Goal: Task Accomplishment & Management: Manage account settings

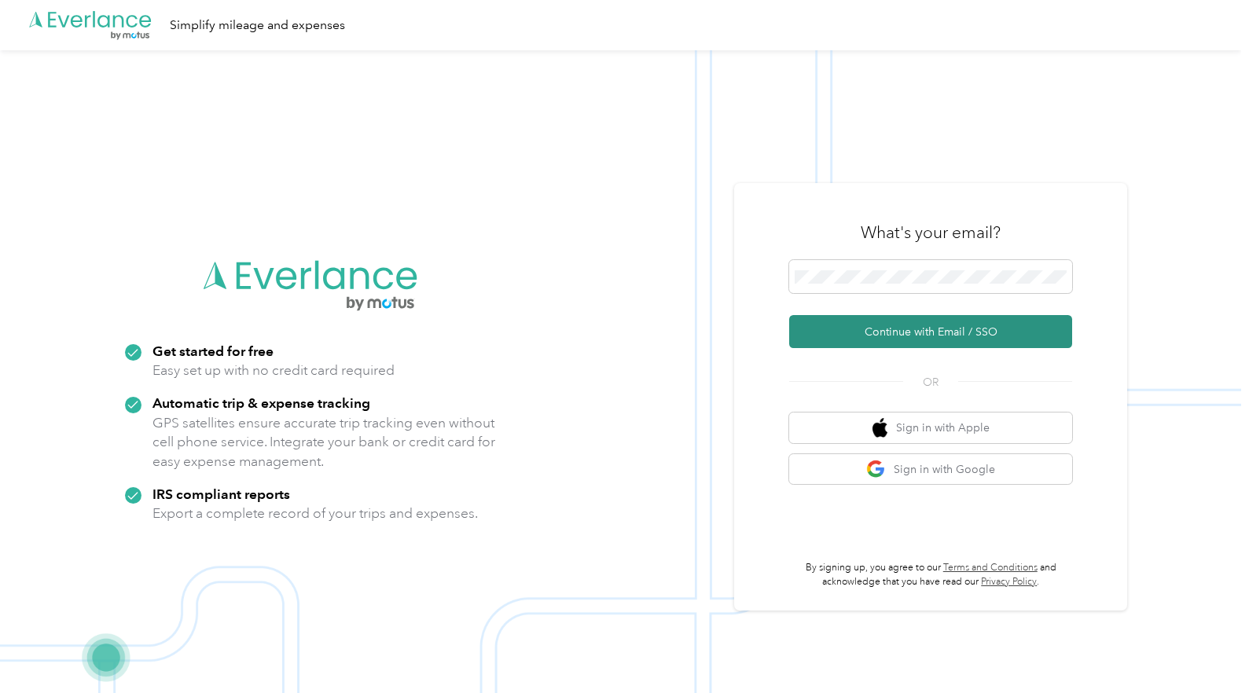
click at [906, 329] on button "Continue with Email / SSO" at bounding box center [930, 331] width 283 height 33
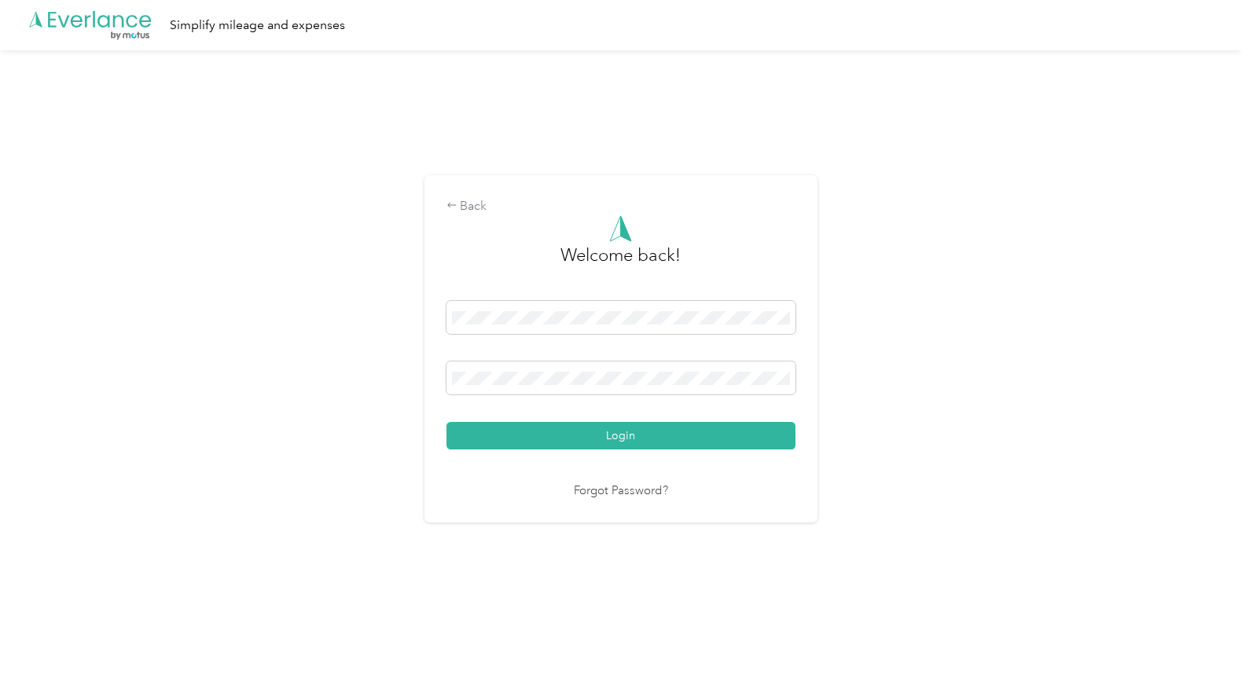
click at [446, 422] on button "Login" at bounding box center [620, 436] width 349 height 28
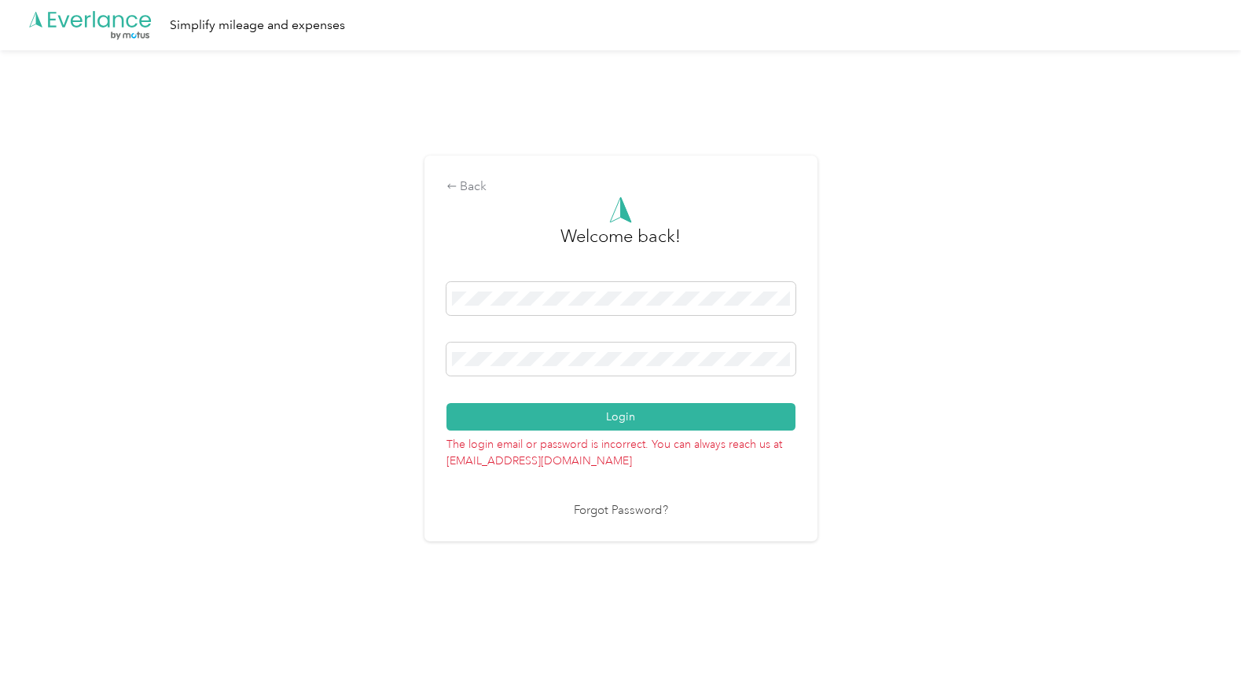
click at [446, 403] on button "Login" at bounding box center [620, 417] width 349 height 28
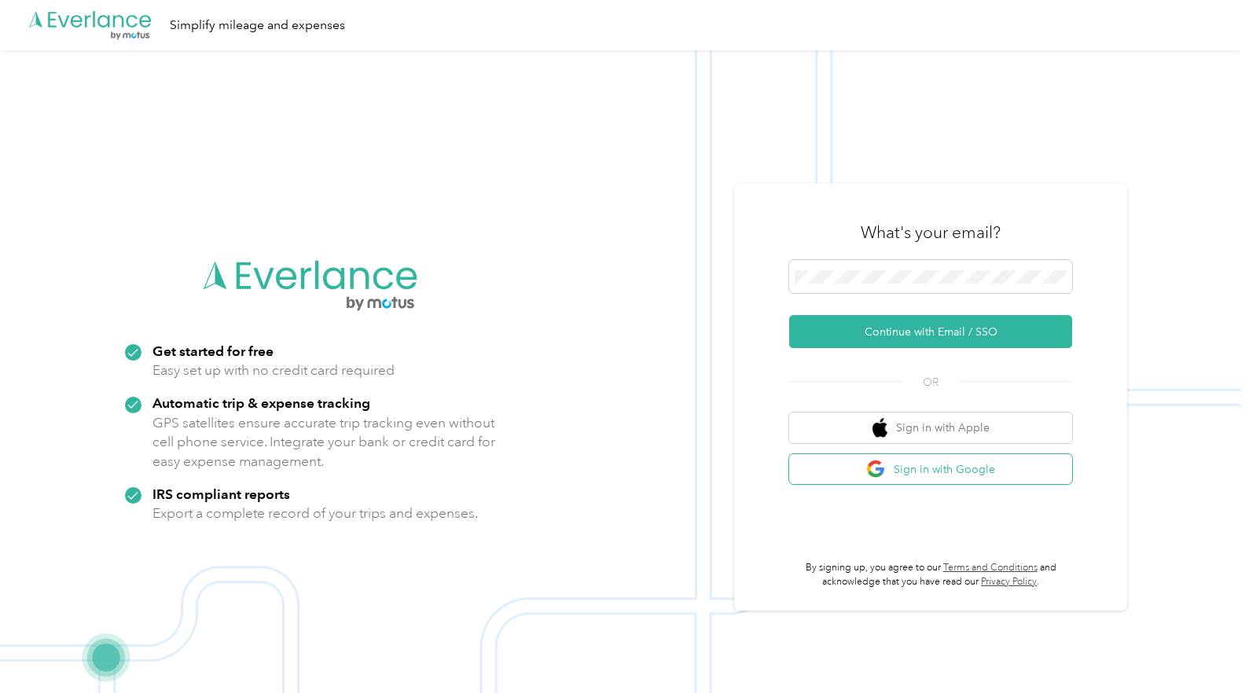
click at [938, 473] on button "Sign in with Google" at bounding box center [930, 469] width 283 height 31
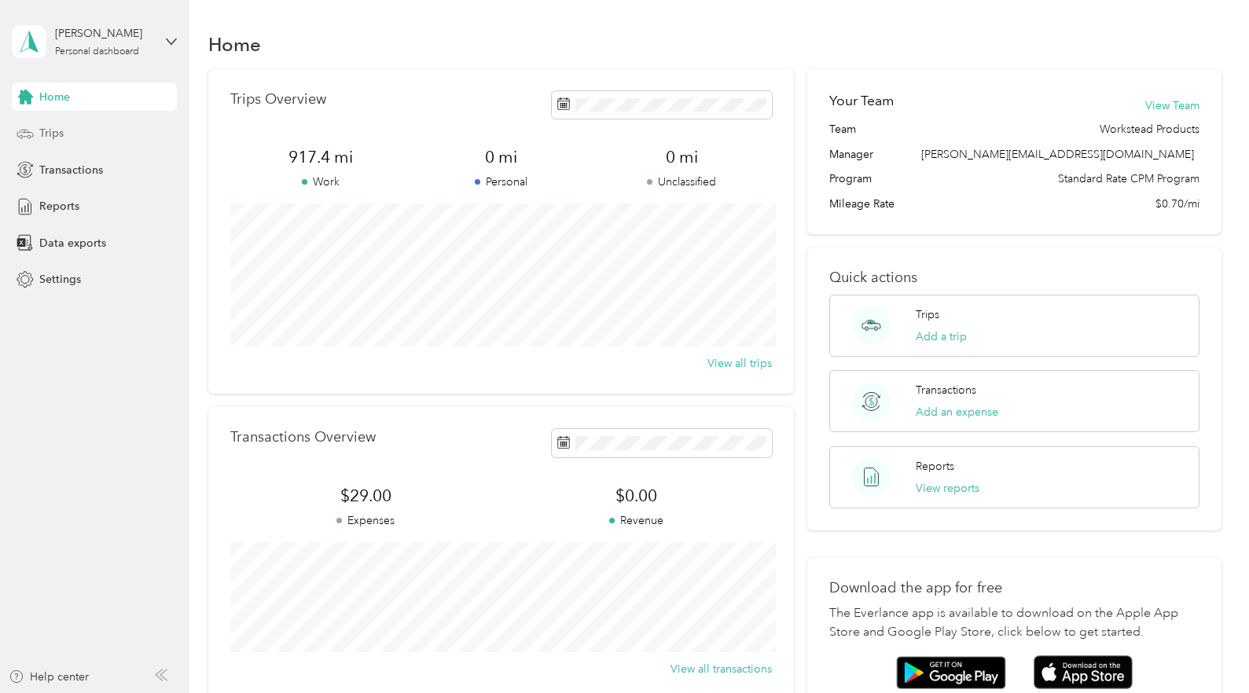
click at [83, 127] on div "Trips" at bounding box center [94, 133] width 165 height 28
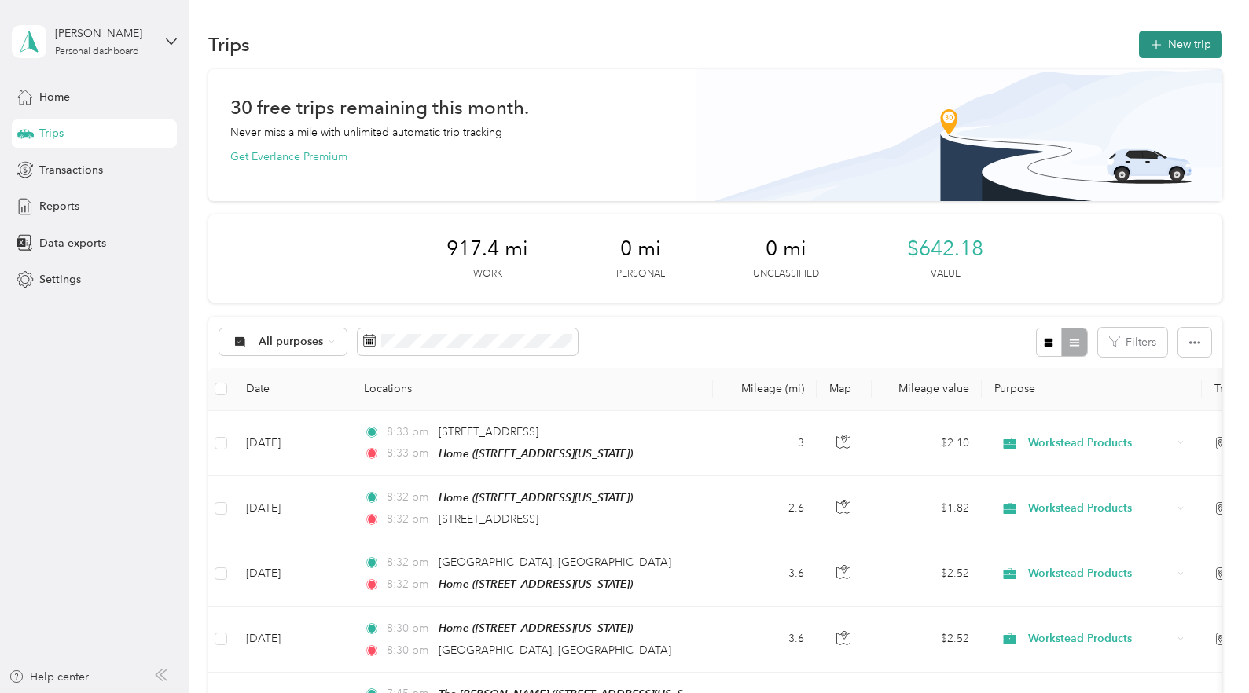
click at [1165, 47] on icon "button" at bounding box center [1156, 45] width 18 height 18
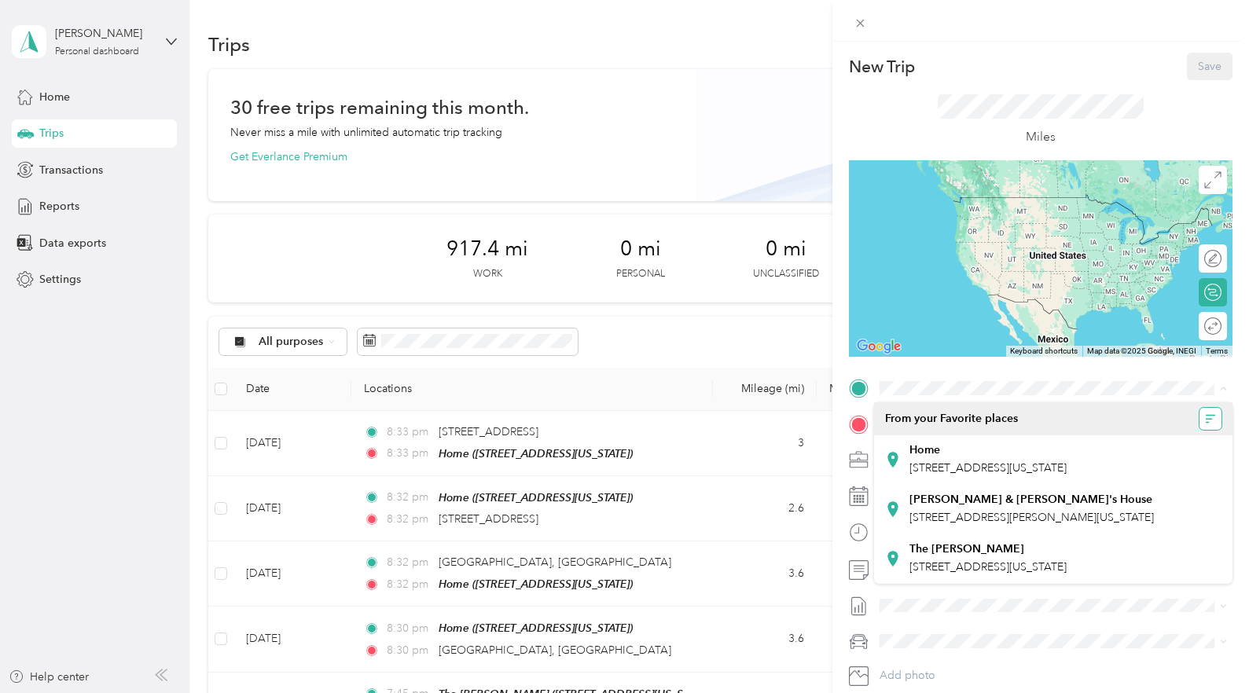
click at [1214, 420] on icon "button" at bounding box center [1210, 418] width 11 height 11
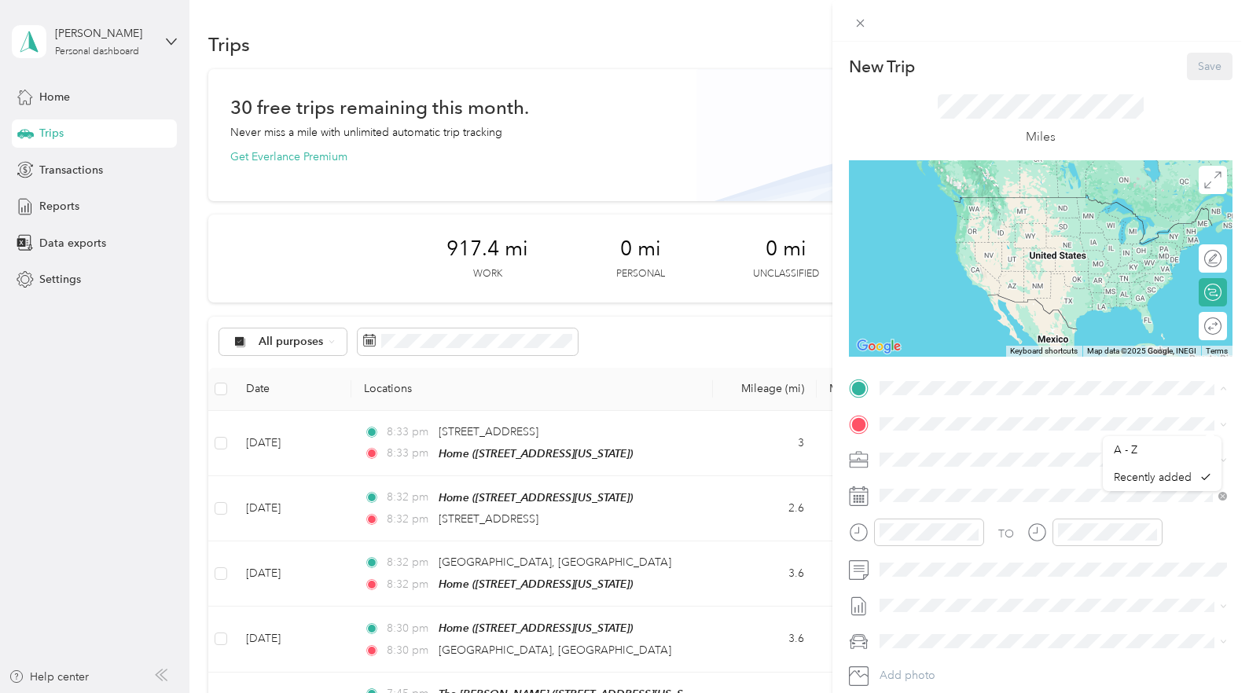
click at [836, 373] on form "New Trip Save This trip cannot be edited because it is either under review, app…" at bounding box center [1040, 388] width 417 height 670
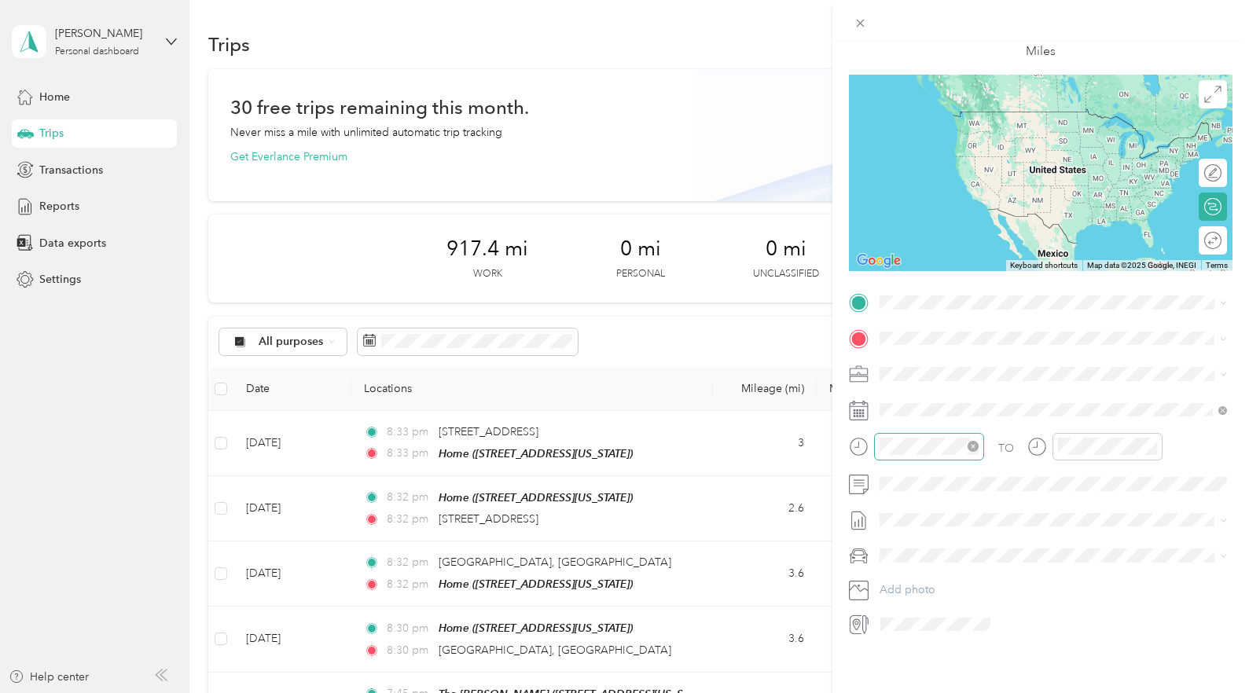
scroll to position [86, 0]
click at [857, 20] on icon at bounding box center [860, 24] width 8 height 8
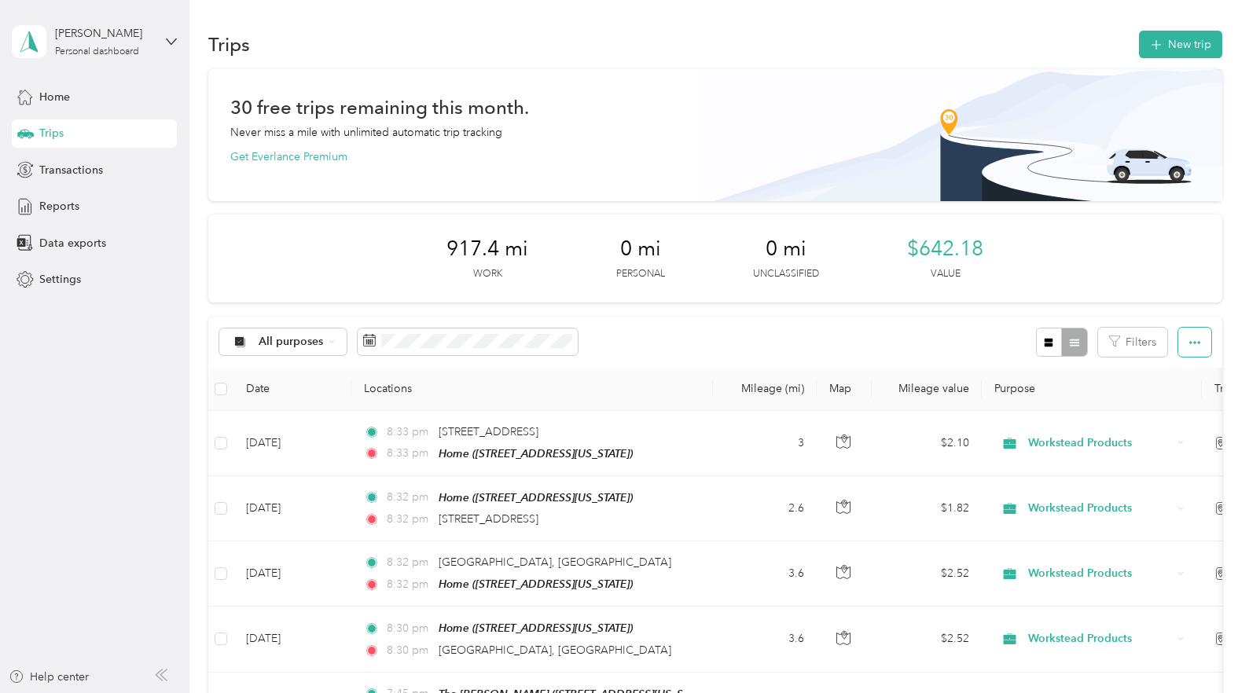
click at [1199, 344] on icon "button" at bounding box center [1194, 342] width 11 height 11
click at [1188, 50] on button "New trip" at bounding box center [1180, 45] width 83 height 28
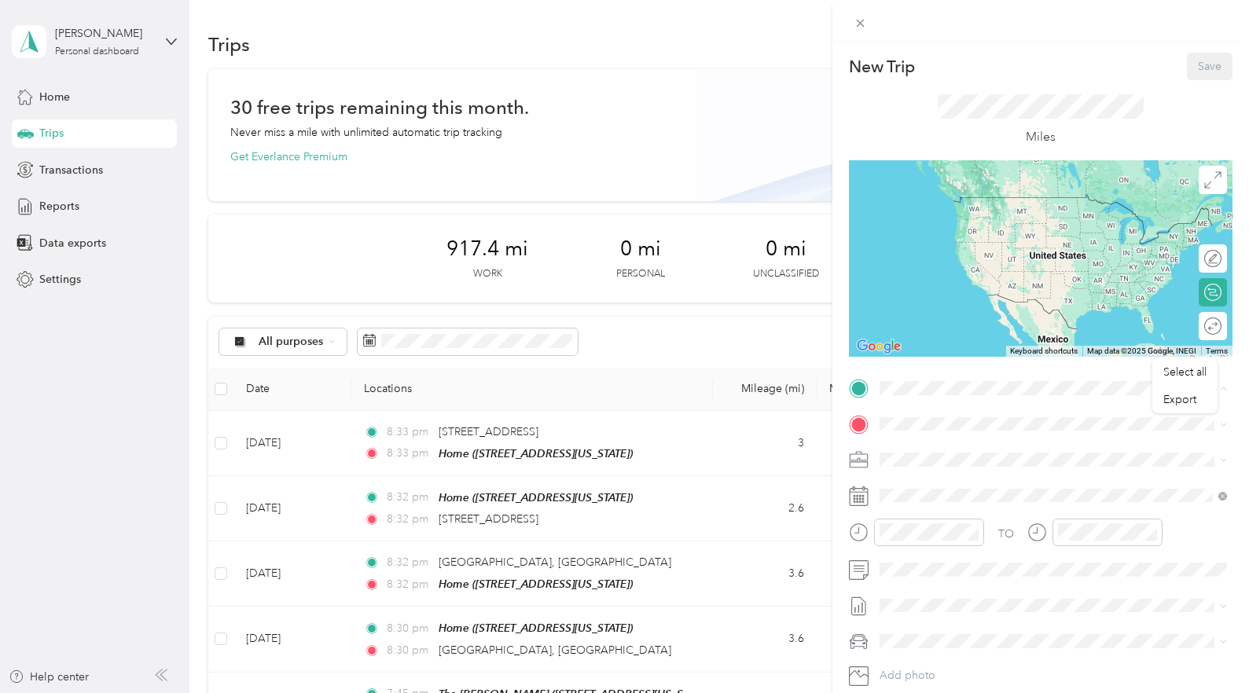
click at [917, 469] on div "Home [STREET_ADDRESS][US_STATE]" at bounding box center [987, 459] width 157 height 33
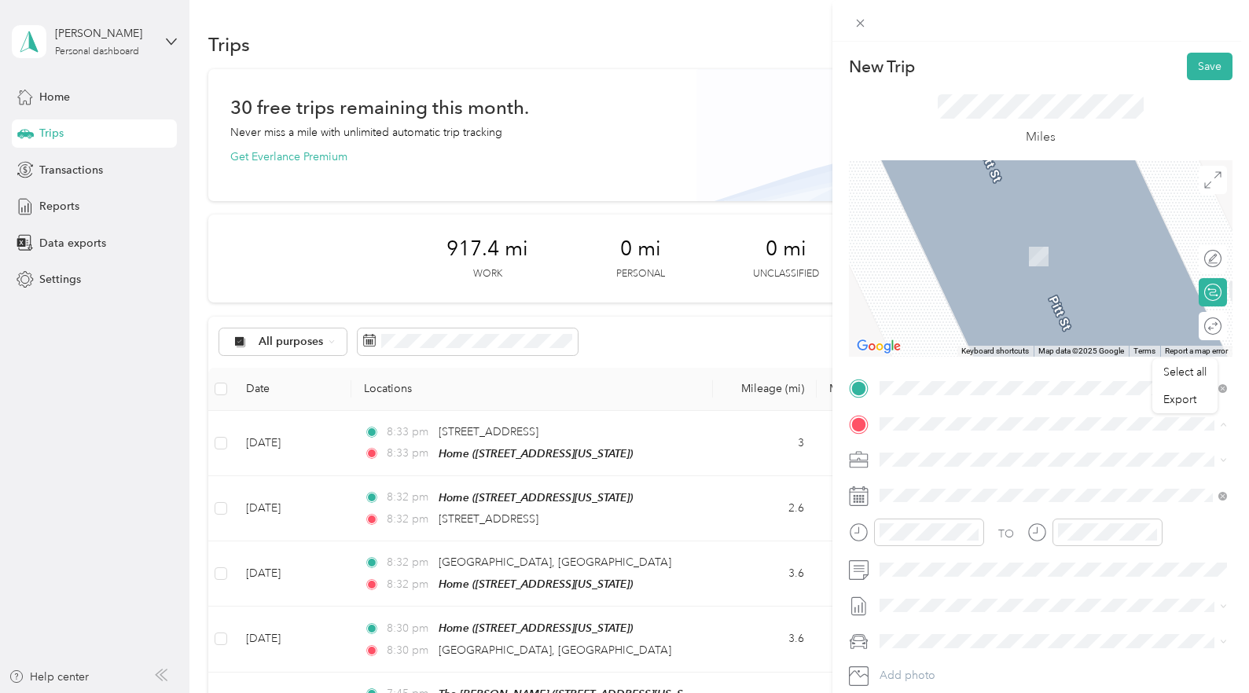
click at [916, 480] on span "[STREET_ADDRESS][US_STATE]" at bounding box center [987, 481] width 157 height 14
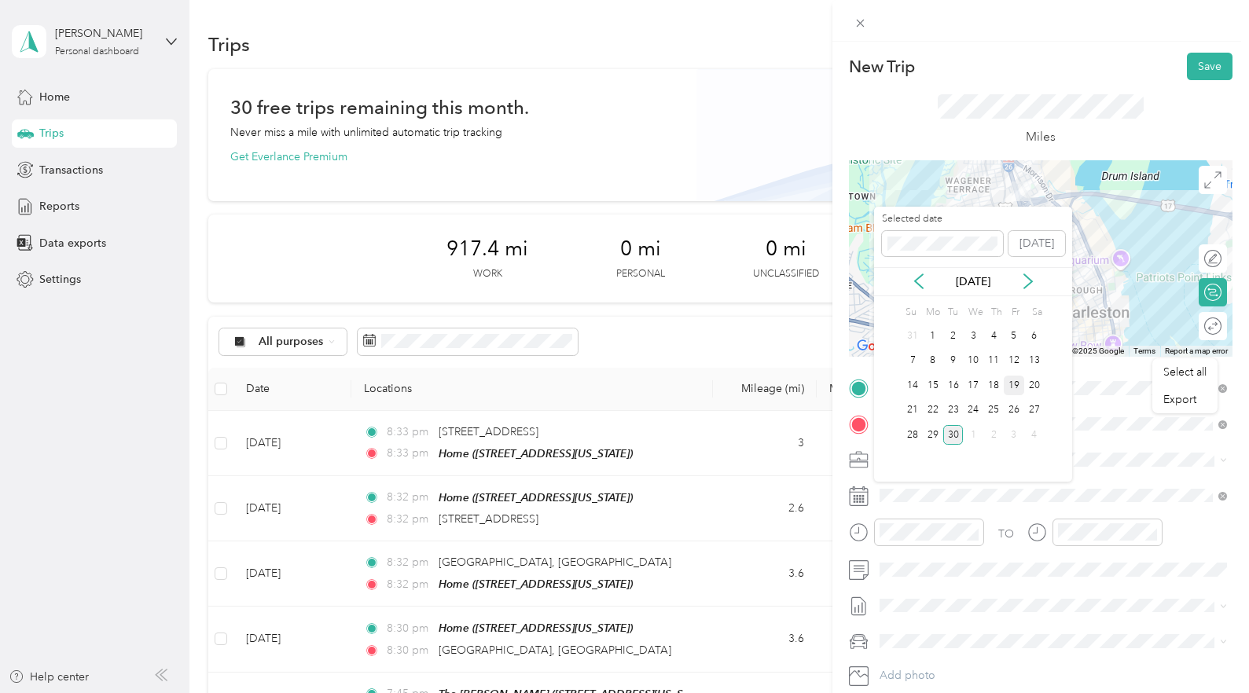
click at [1008, 387] on div "19" at bounding box center [1014, 386] width 20 height 20
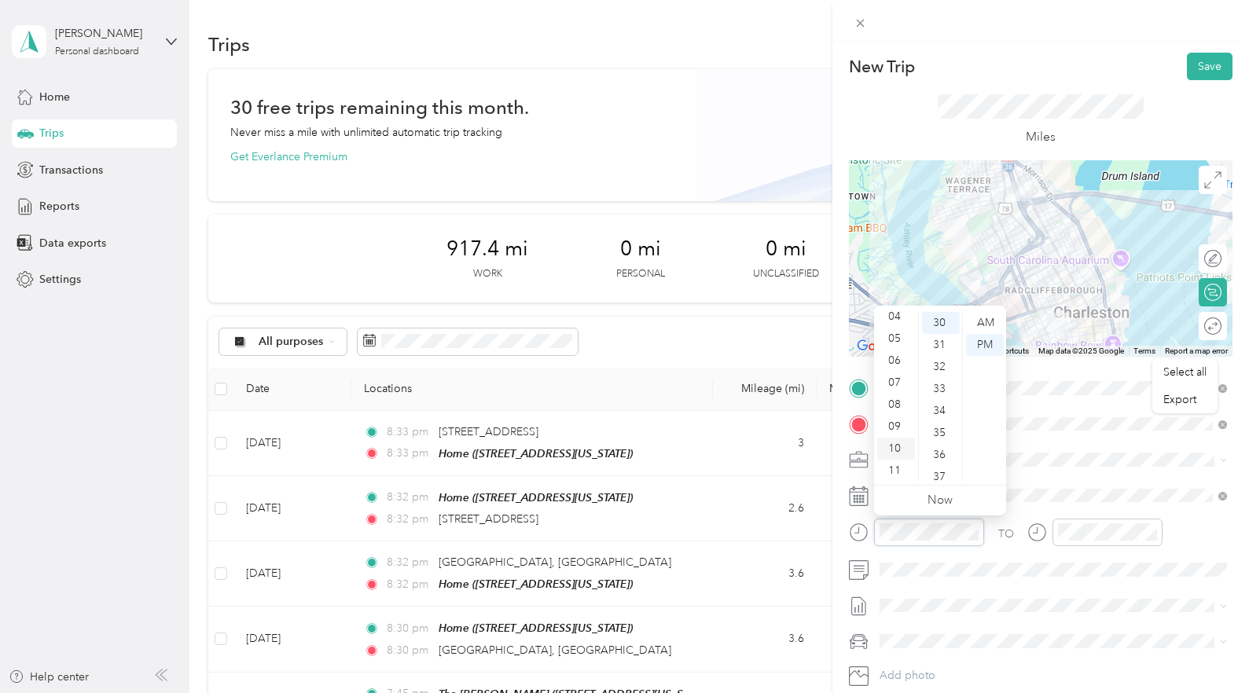
scroll to position [0, 0]
click at [890, 320] on div "12" at bounding box center [896, 323] width 38 height 22
click at [977, 328] on div "AM" at bounding box center [985, 323] width 38 height 22
click at [981, 344] on div "PM" at bounding box center [985, 345] width 38 height 22
click at [1005, 530] on div "TO" at bounding box center [1006, 534] width 16 height 17
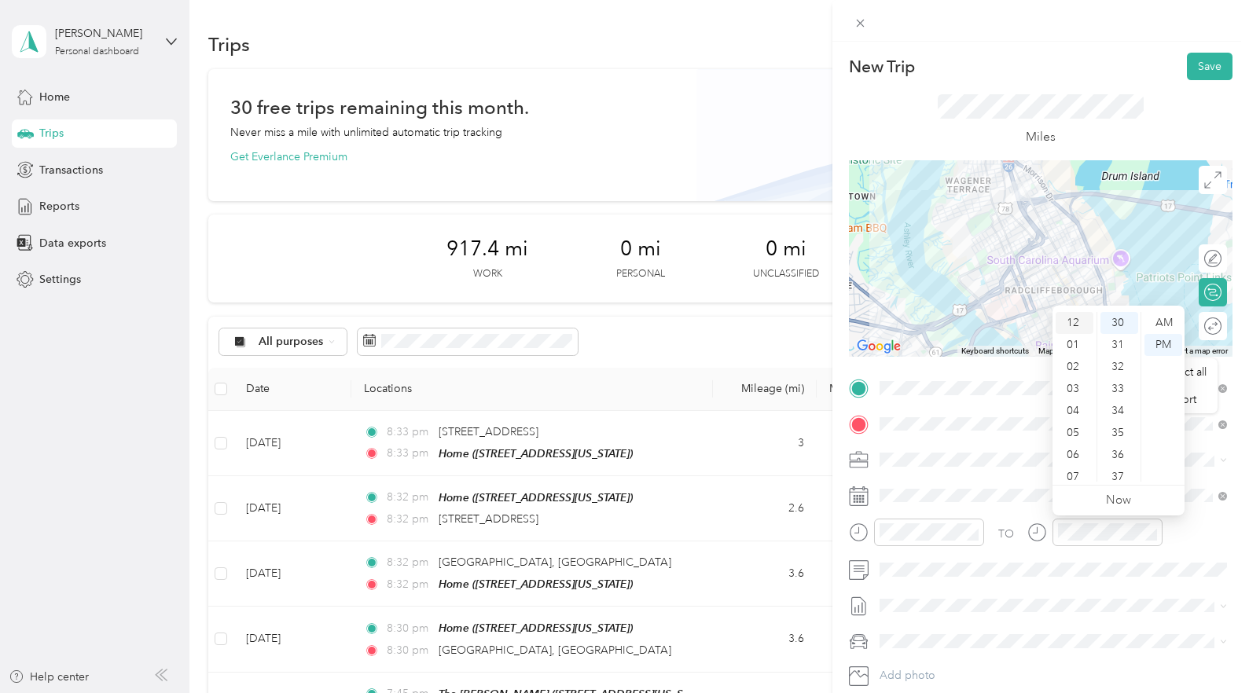
click at [1069, 327] on div "12" at bounding box center [1075, 323] width 38 height 22
click at [1015, 535] on div "TO" at bounding box center [1041, 538] width 384 height 39
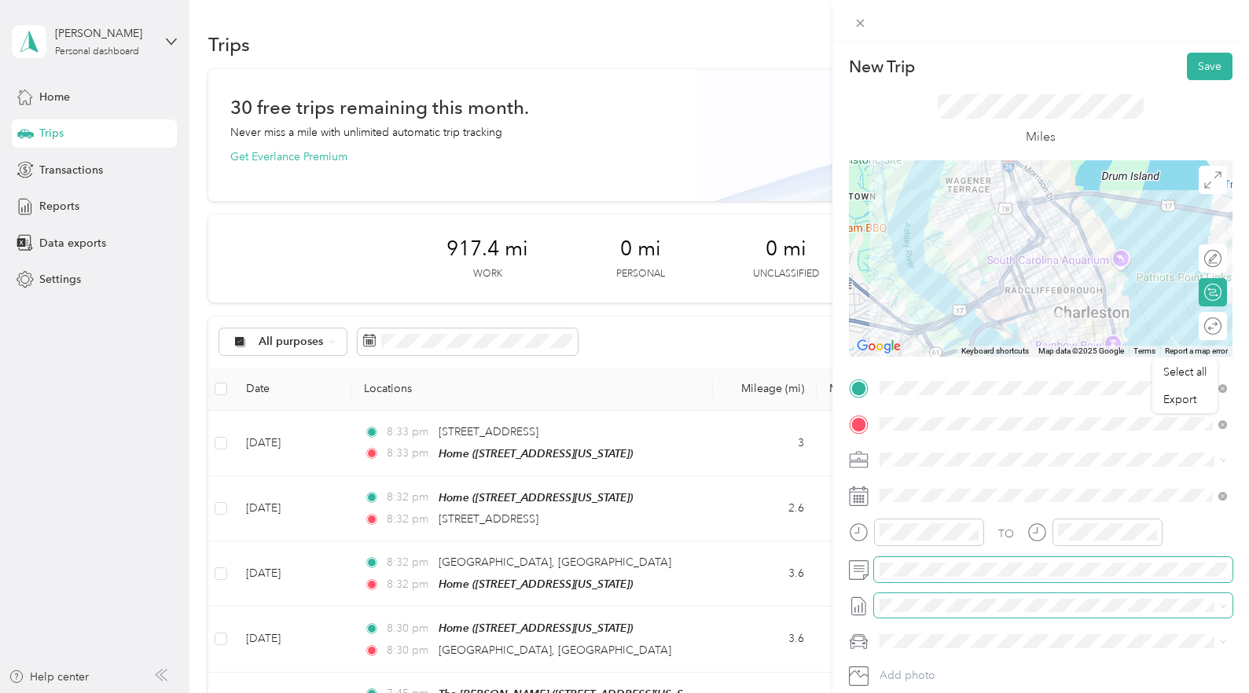
scroll to position [86, 0]
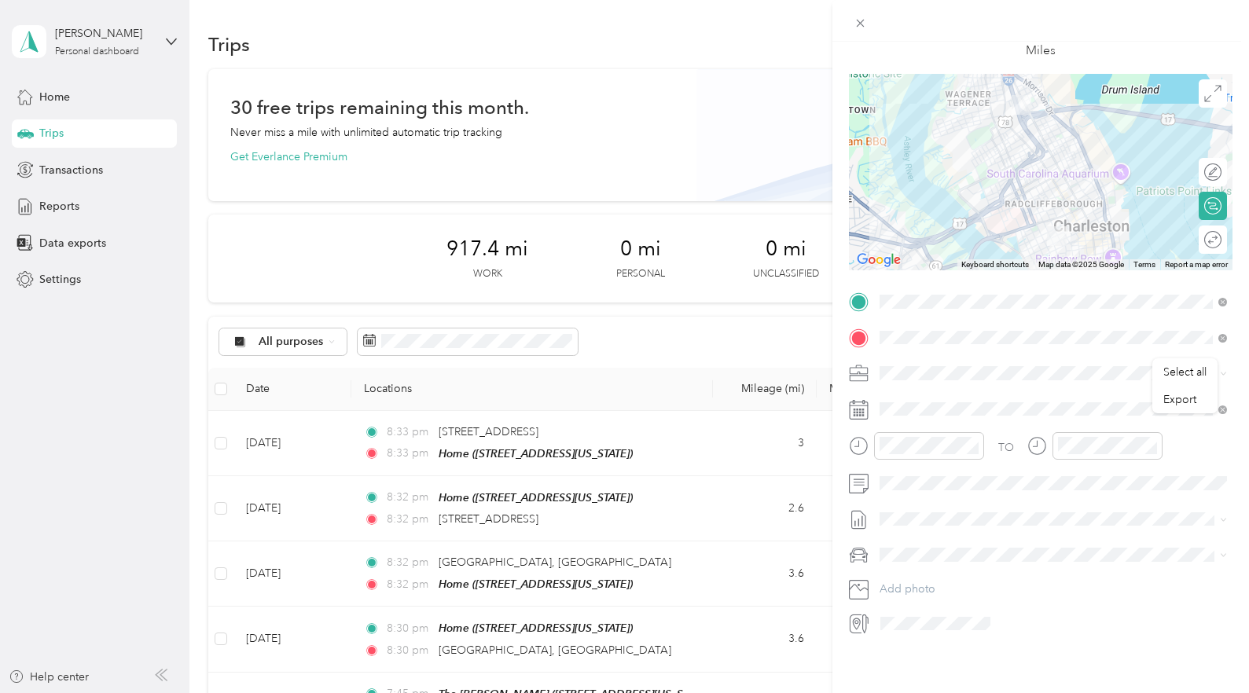
click at [955, 562] on span at bounding box center [1053, 554] width 358 height 25
click at [946, 587] on li "Volkswagen Tiguan" at bounding box center [1053, 583] width 358 height 28
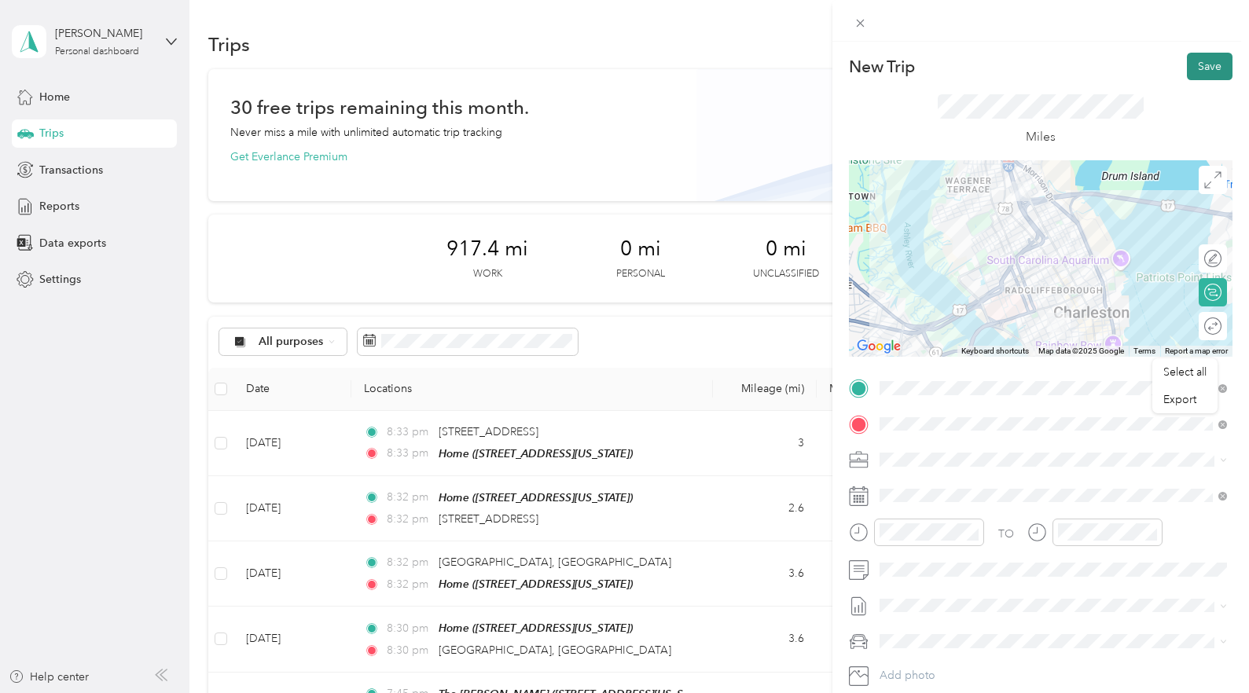
click at [1200, 68] on button "Save" at bounding box center [1210, 67] width 46 height 28
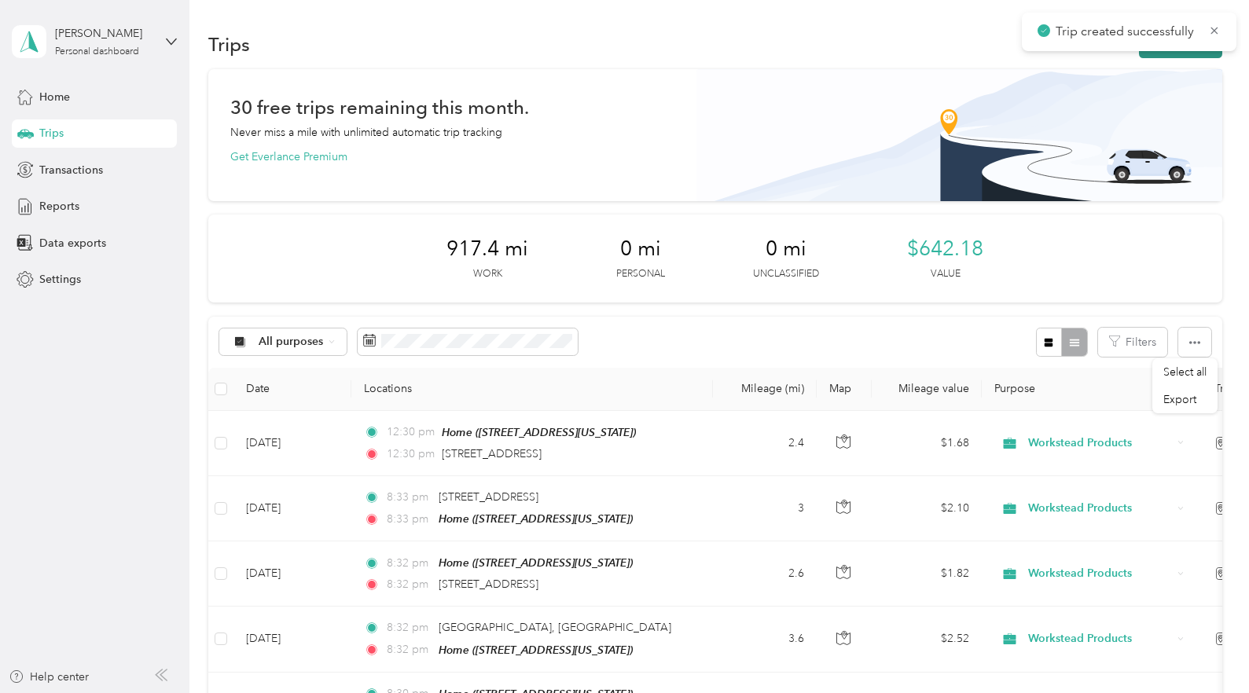
click at [1182, 52] on button "New trip" at bounding box center [1180, 45] width 83 height 28
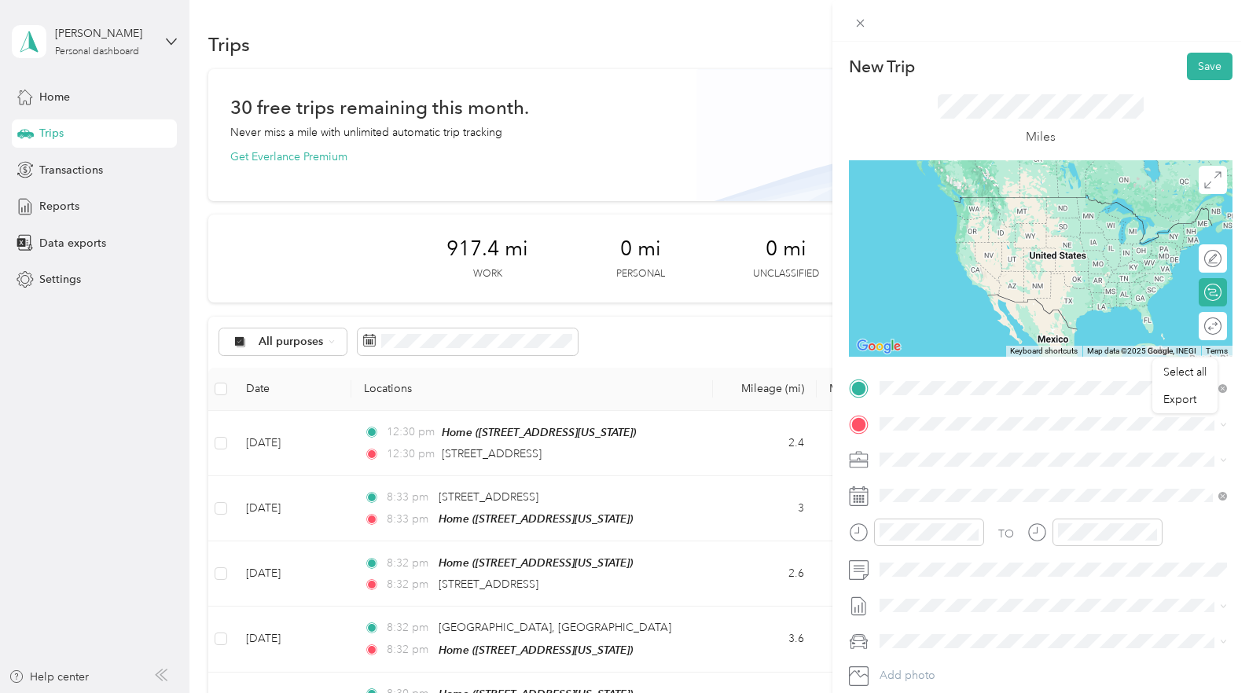
click at [936, 446] on span "[STREET_ADDRESS][US_STATE]" at bounding box center [987, 445] width 157 height 14
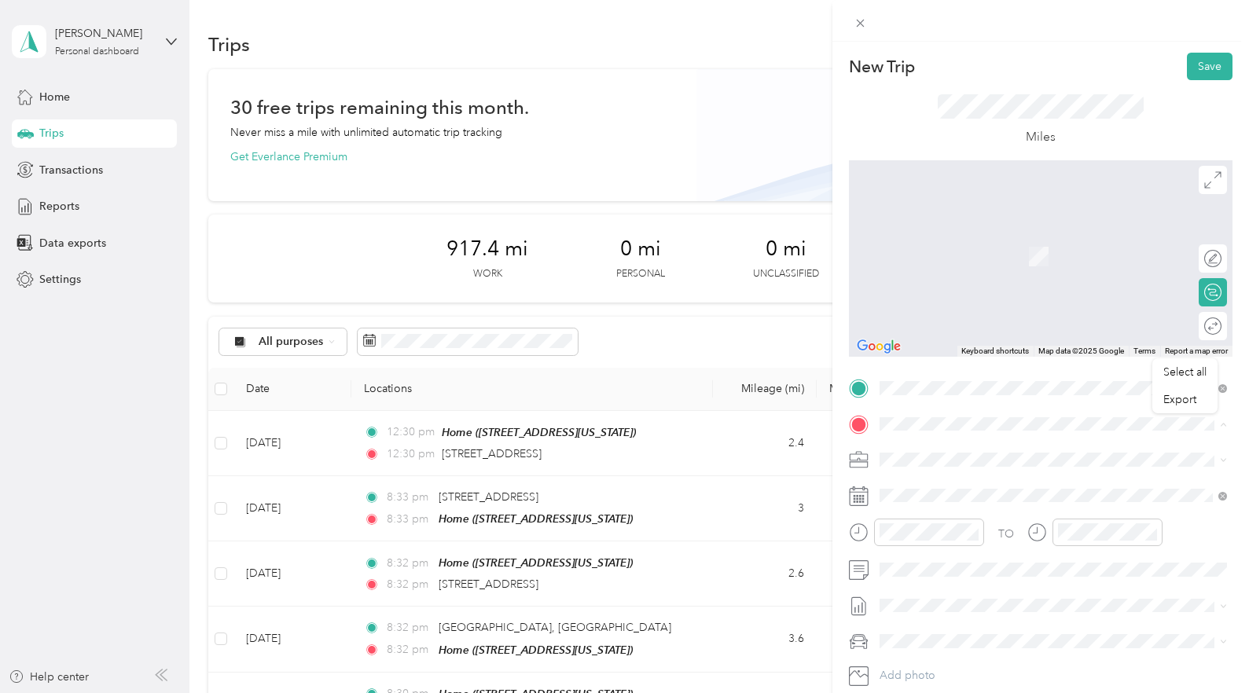
click at [921, 501] on span "[STREET_ADDRESS][US_STATE]" at bounding box center [987, 504] width 157 height 13
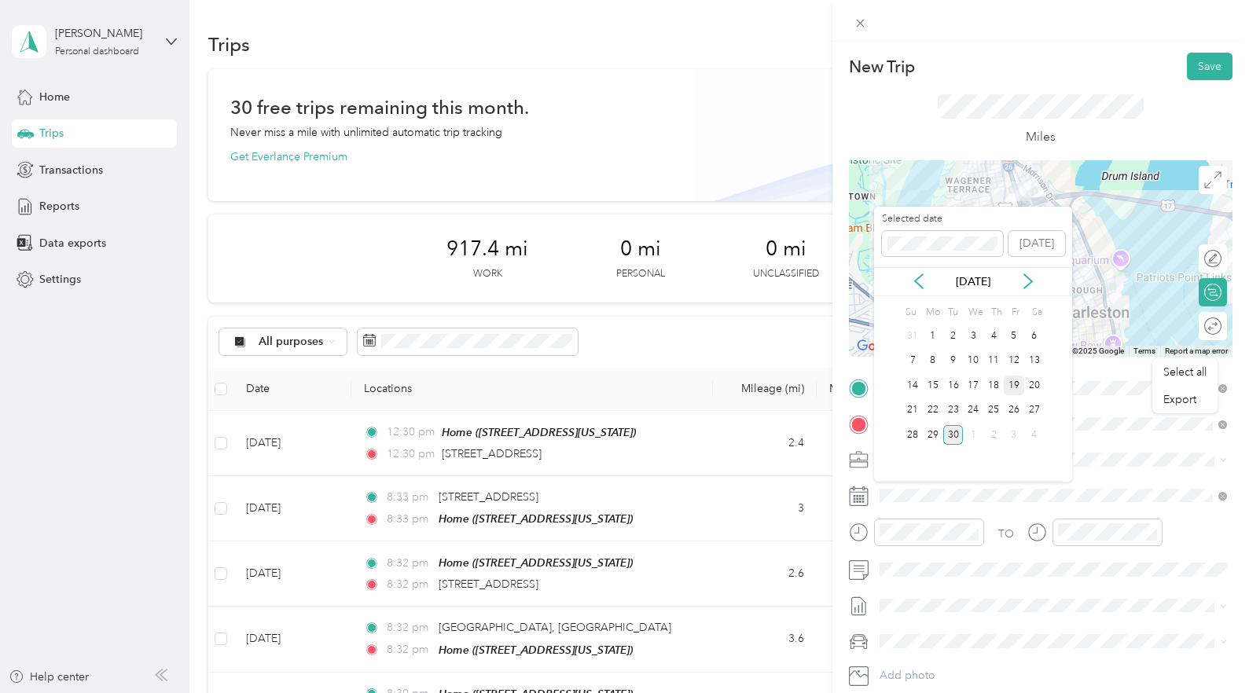
click at [1009, 388] on div "19" at bounding box center [1014, 386] width 20 height 20
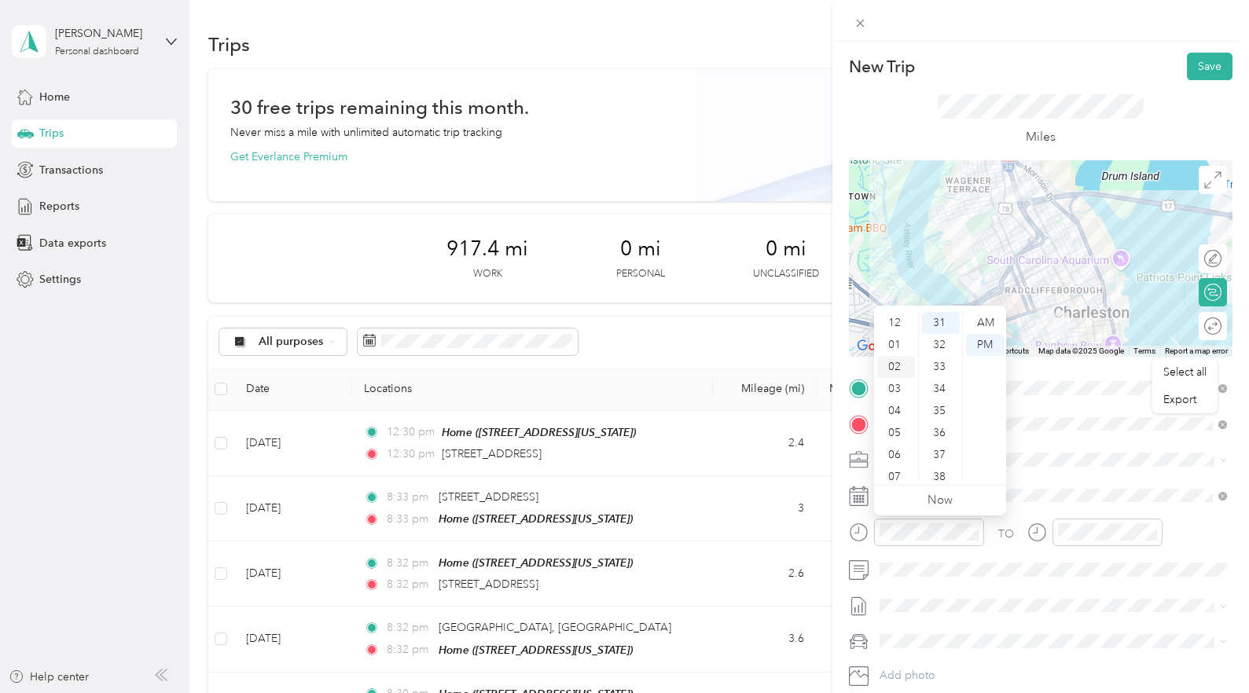
click at [894, 368] on div "02" at bounding box center [896, 367] width 38 height 22
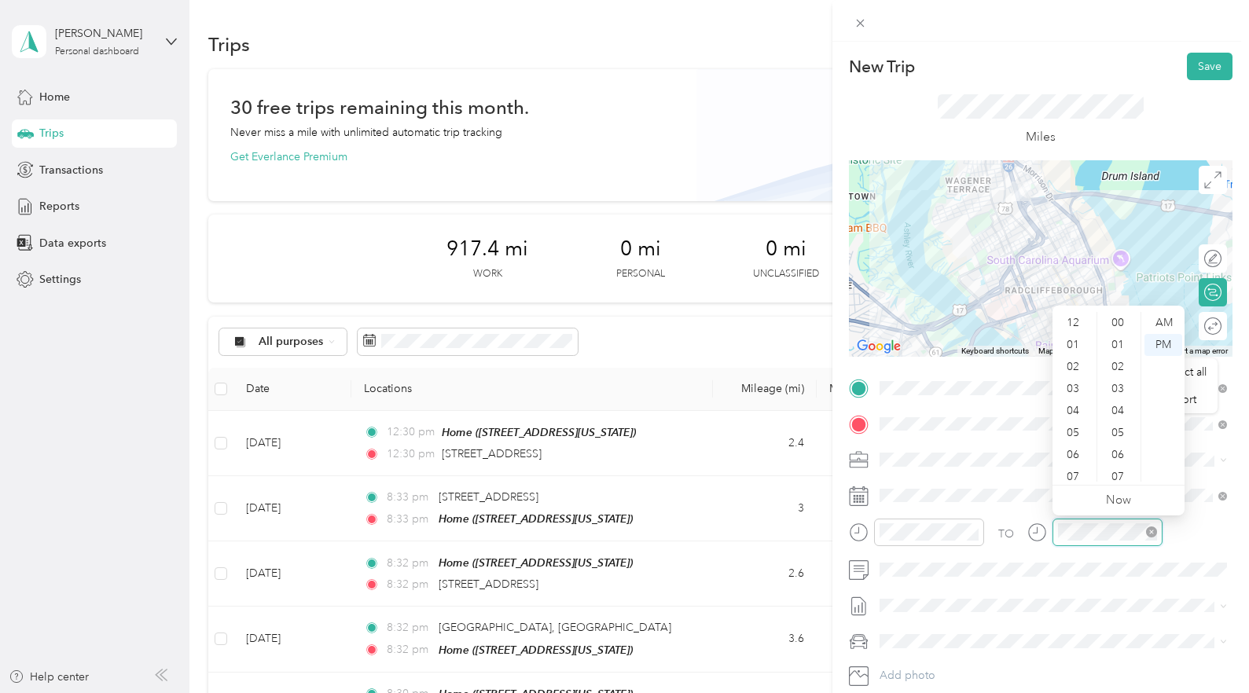
scroll to position [94, 0]
click at [1151, 529] on icon "close-circle" at bounding box center [1151, 532] width 11 height 11
click at [1077, 368] on div "02" at bounding box center [1075, 367] width 38 height 22
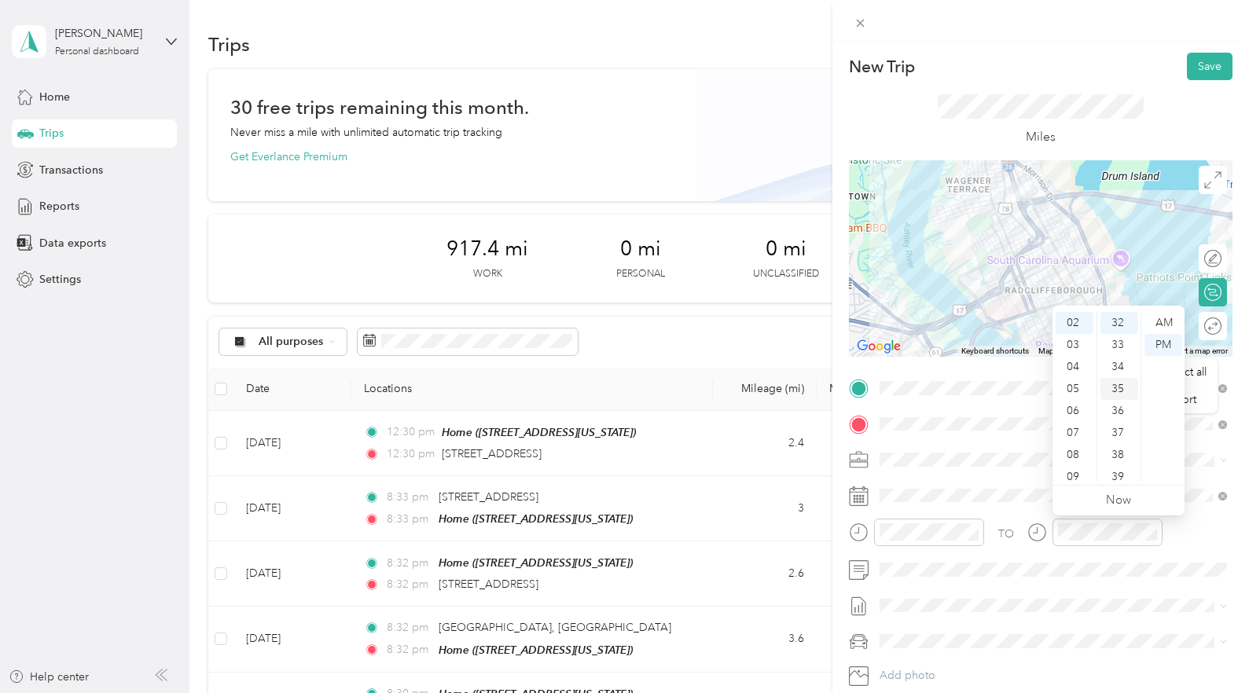
click at [1122, 388] on div "35" at bounding box center [1119, 389] width 38 height 22
click at [1118, 423] on div "40" at bounding box center [1119, 433] width 38 height 22
click at [1188, 534] on div "TO" at bounding box center [1041, 538] width 384 height 39
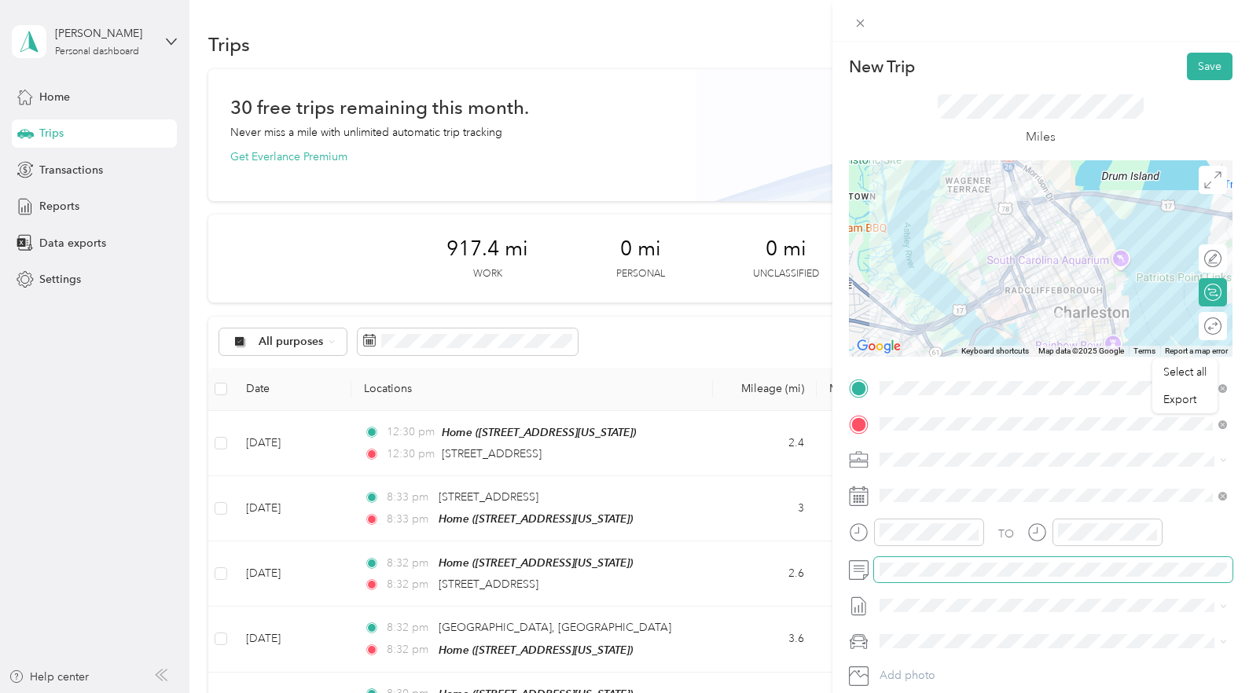
click at [913, 561] on span at bounding box center [1053, 569] width 358 height 25
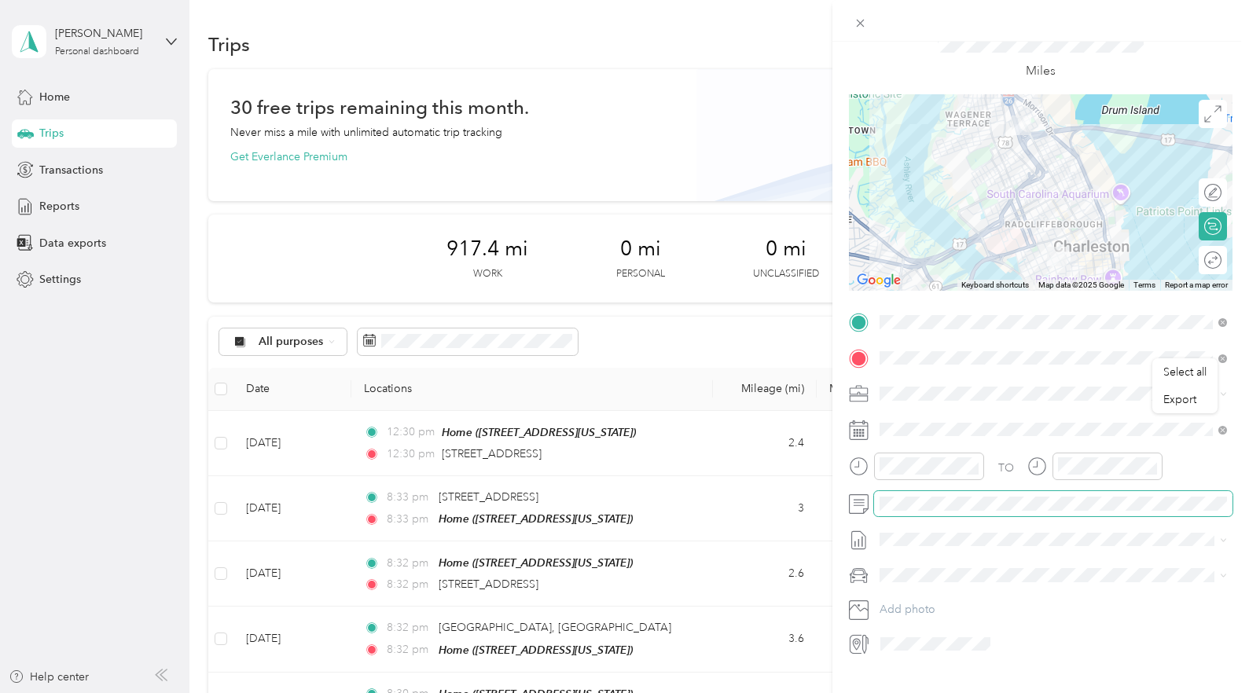
scroll to position [67, 0]
click at [923, 608] on li "Volkswagen Tiguan" at bounding box center [1053, 603] width 358 height 28
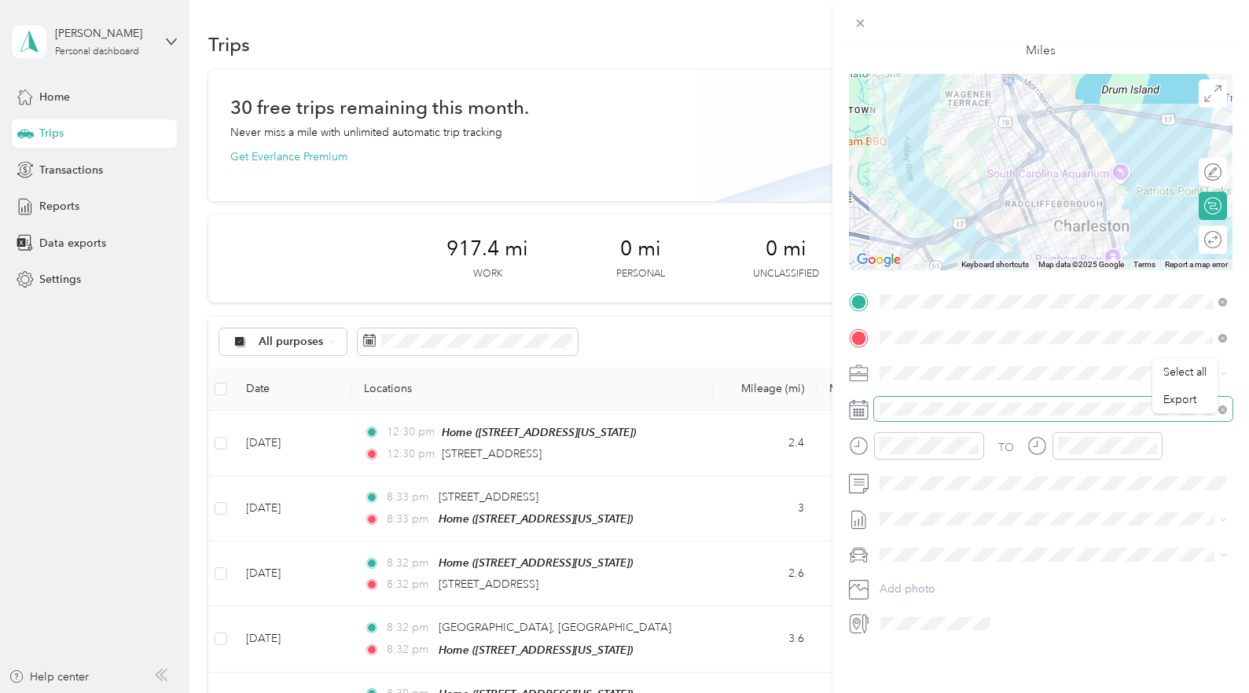
scroll to position [0, 0]
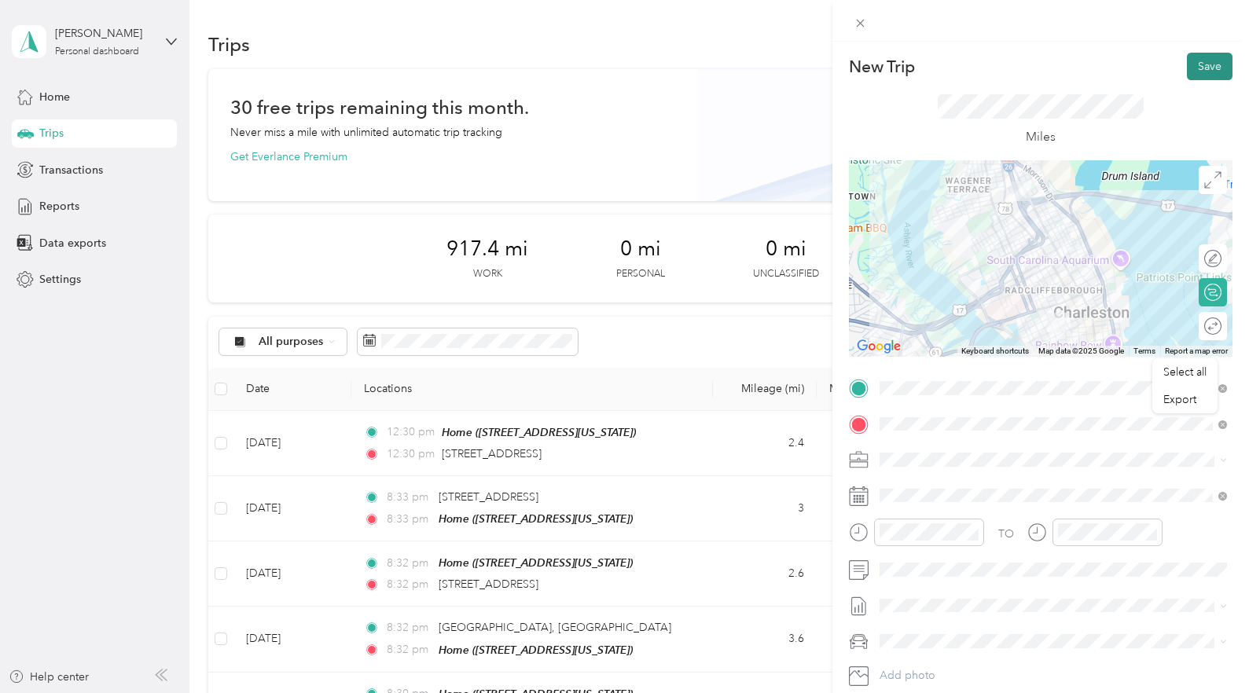
click at [1217, 57] on button "Save" at bounding box center [1210, 67] width 46 height 28
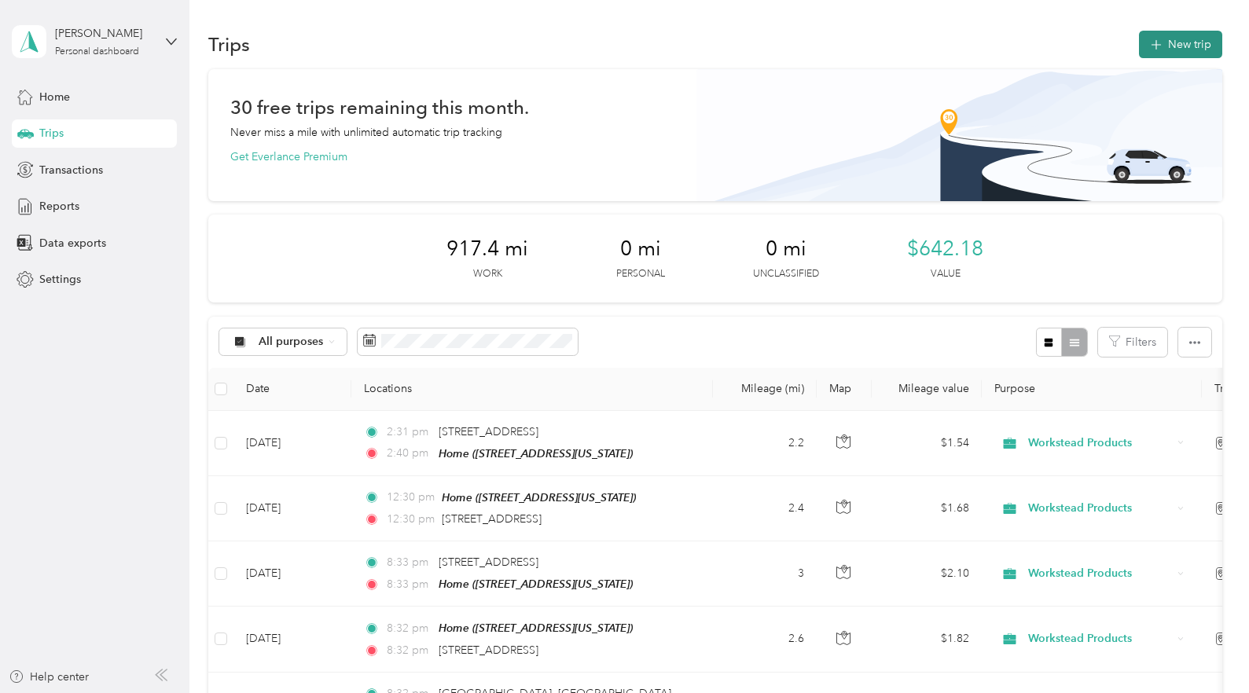
click at [1199, 39] on button "New trip" at bounding box center [1180, 45] width 83 height 28
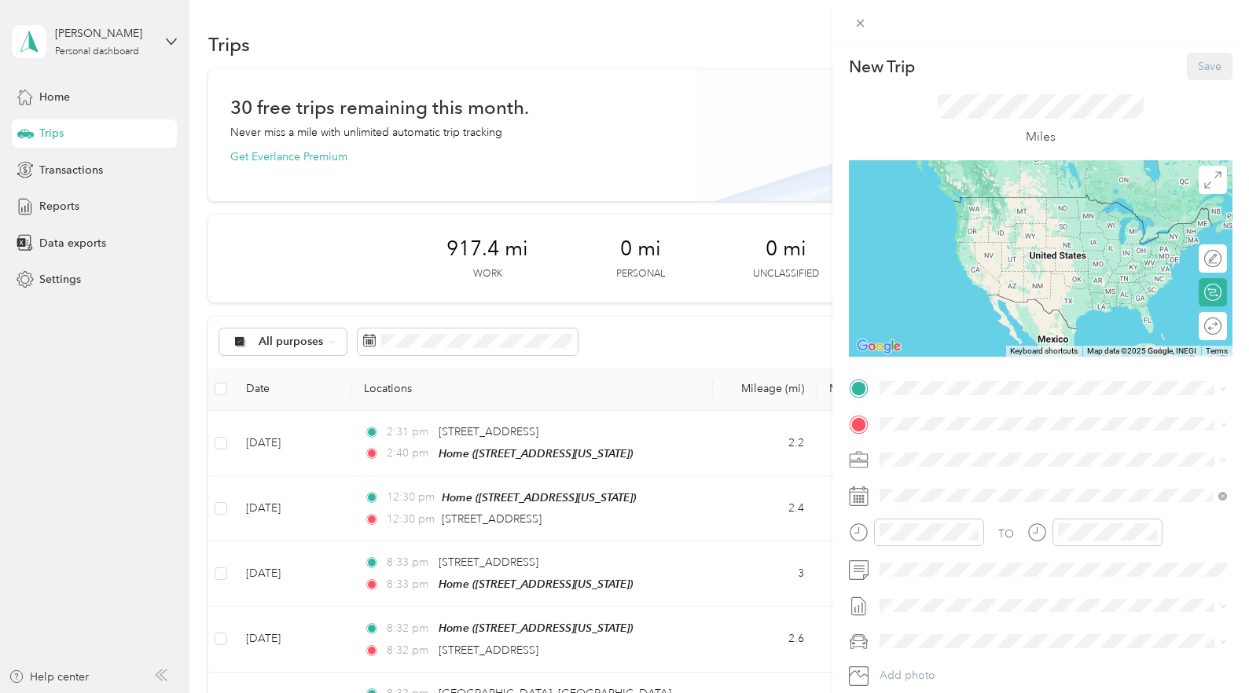
click at [923, 461] on span "[STREET_ADDRESS][US_STATE]" at bounding box center [987, 467] width 157 height 13
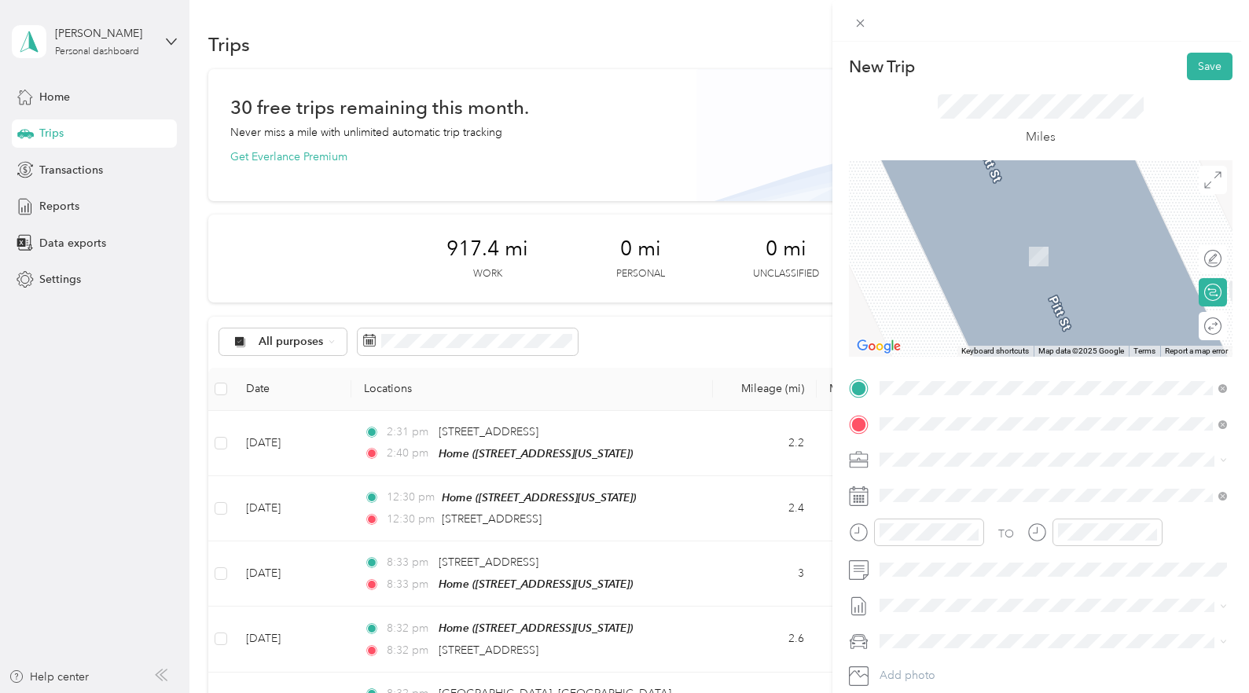
click at [961, 488] on span "[STREET_ADDRESS][US_STATE]" at bounding box center [987, 481] width 157 height 14
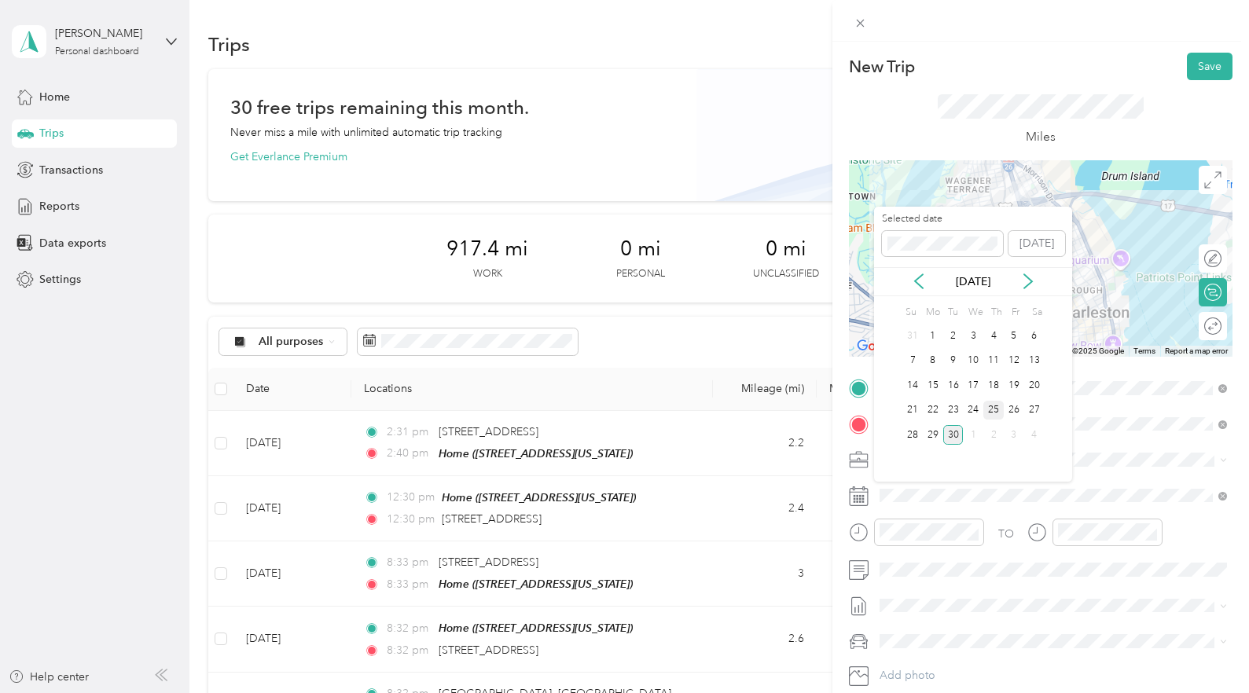
click at [987, 414] on div "25" at bounding box center [993, 411] width 20 height 20
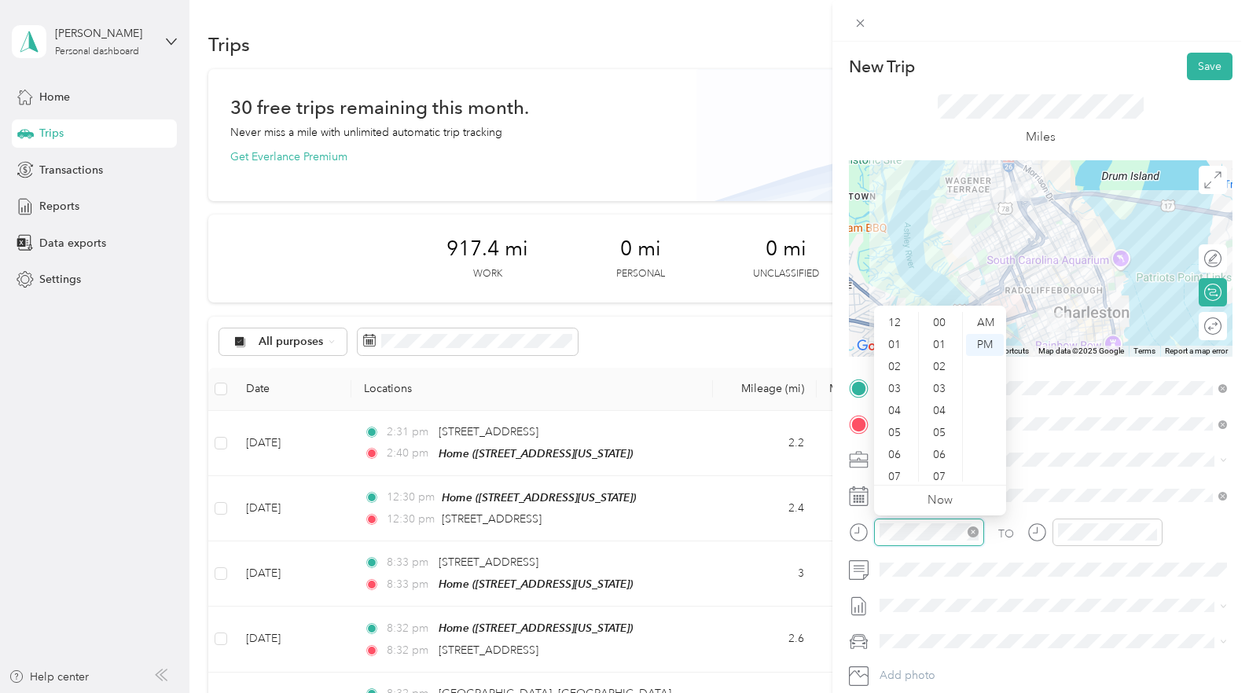
scroll to position [94, 0]
click at [894, 426] on div "09" at bounding box center [896, 427] width 38 height 22
click at [986, 320] on div "AM" at bounding box center [985, 323] width 38 height 22
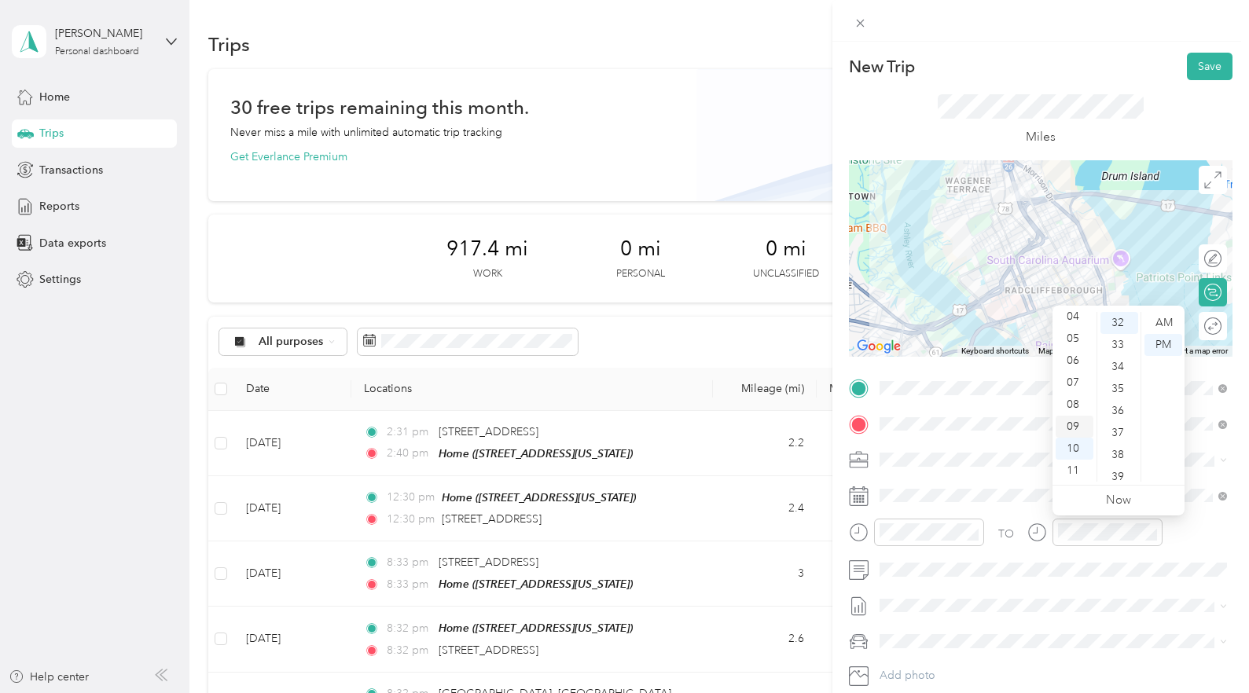
click at [1069, 429] on div "09" at bounding box center [1075, 427] width 38 height 22
click at [1114, 413] on div "45" at bounding box center [1119, 417] width 38 height 22
click at [1165, 321] on div "AM" at bounding box center [1163, 323] width 38 height 22
click at [925, 670] on li "Volkswagen Tiguan" at bounding box center [1053, 666] width 358 height 28
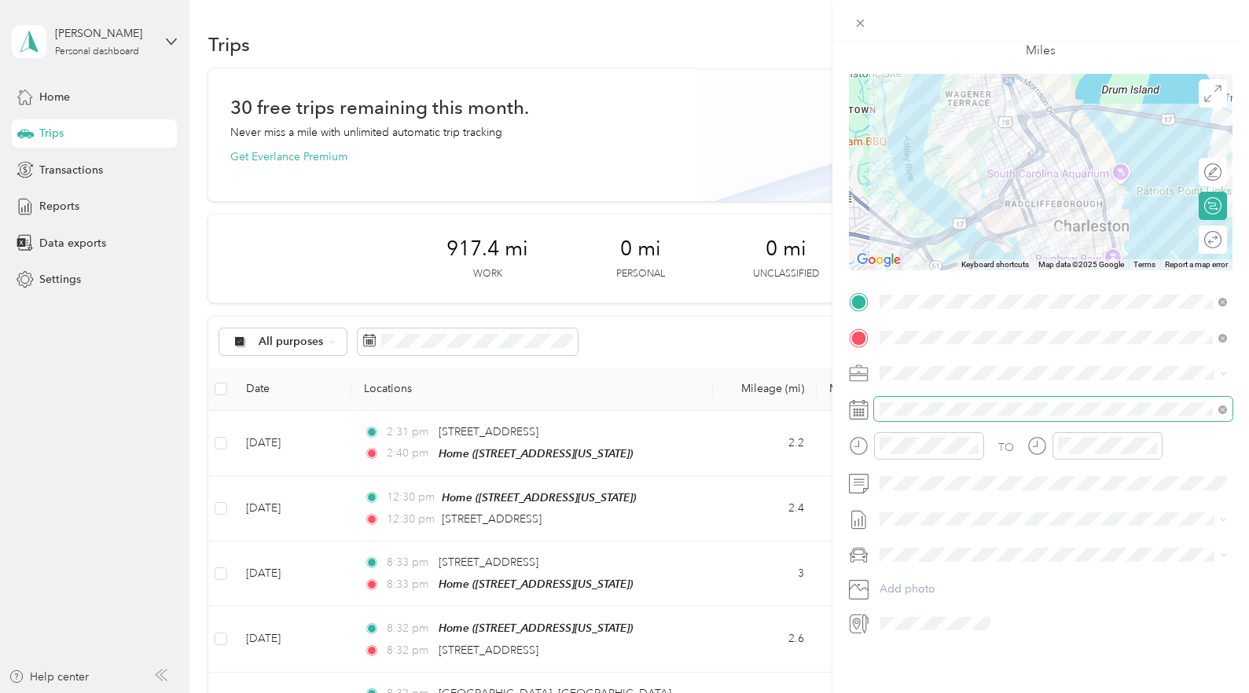
scroll to position [0, 0]
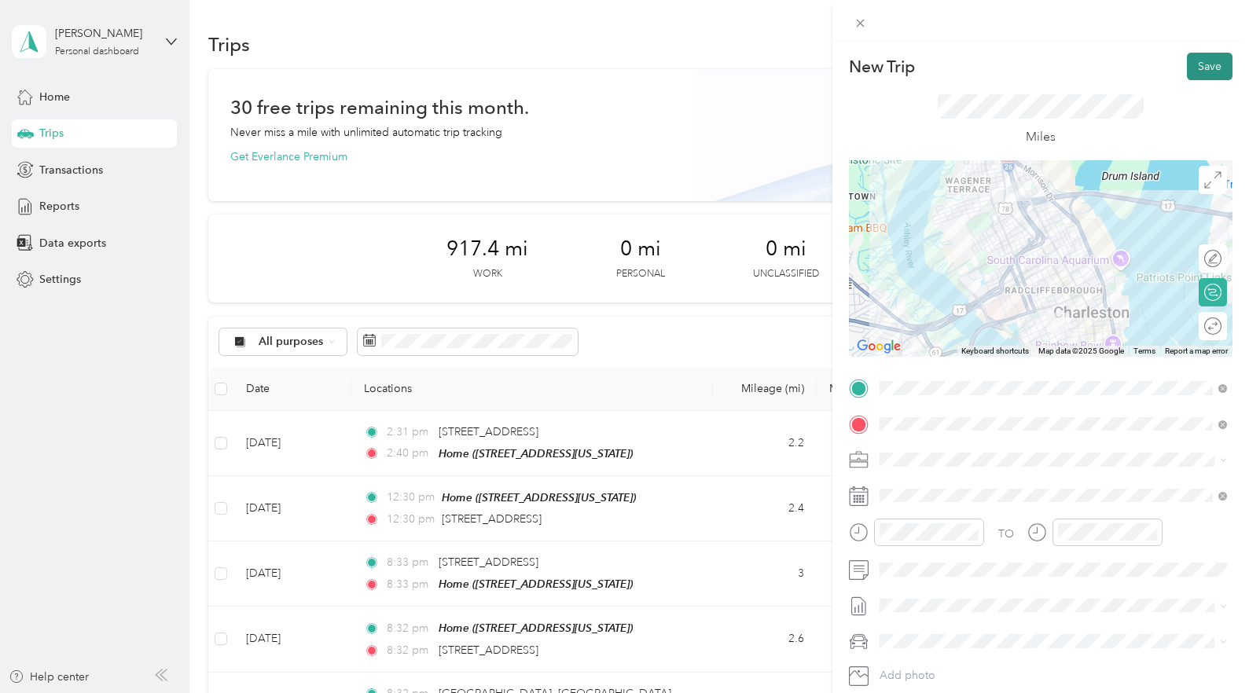
click at [1199, 71] on button "Save" at bounding box center [1210, 67] width 46 height 28
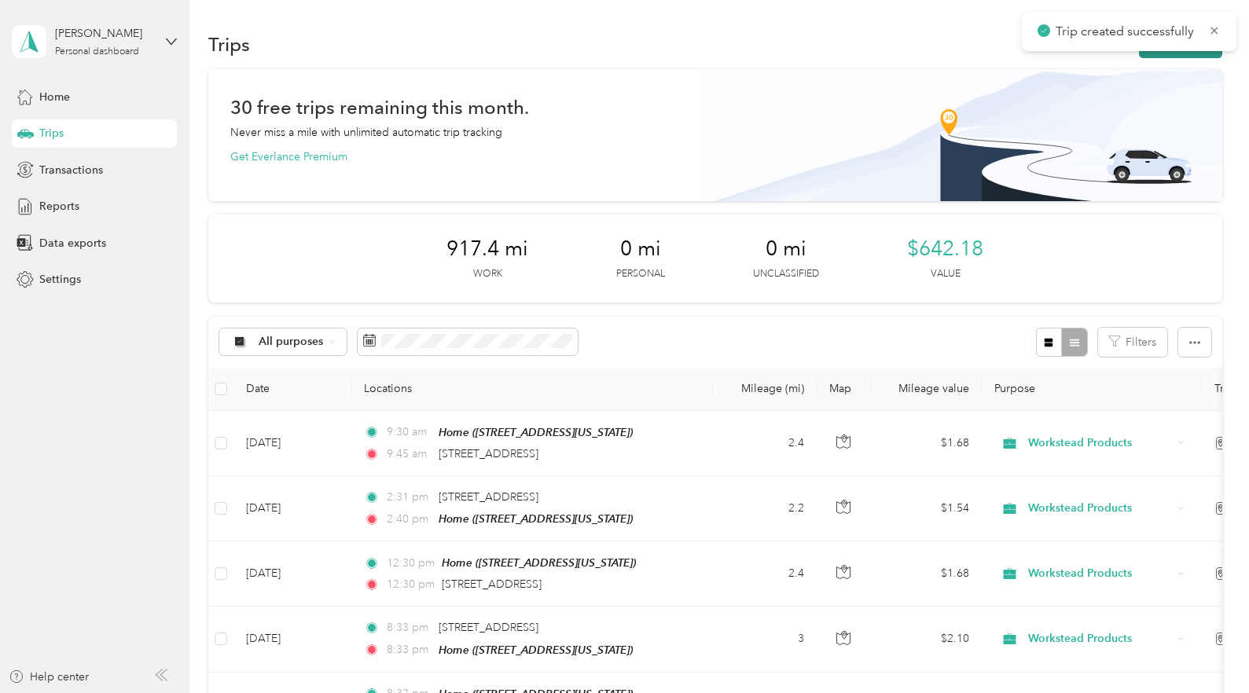
click at [1164, 52] on icon "button" at bounding box center [1156, 45] width 18 height 18
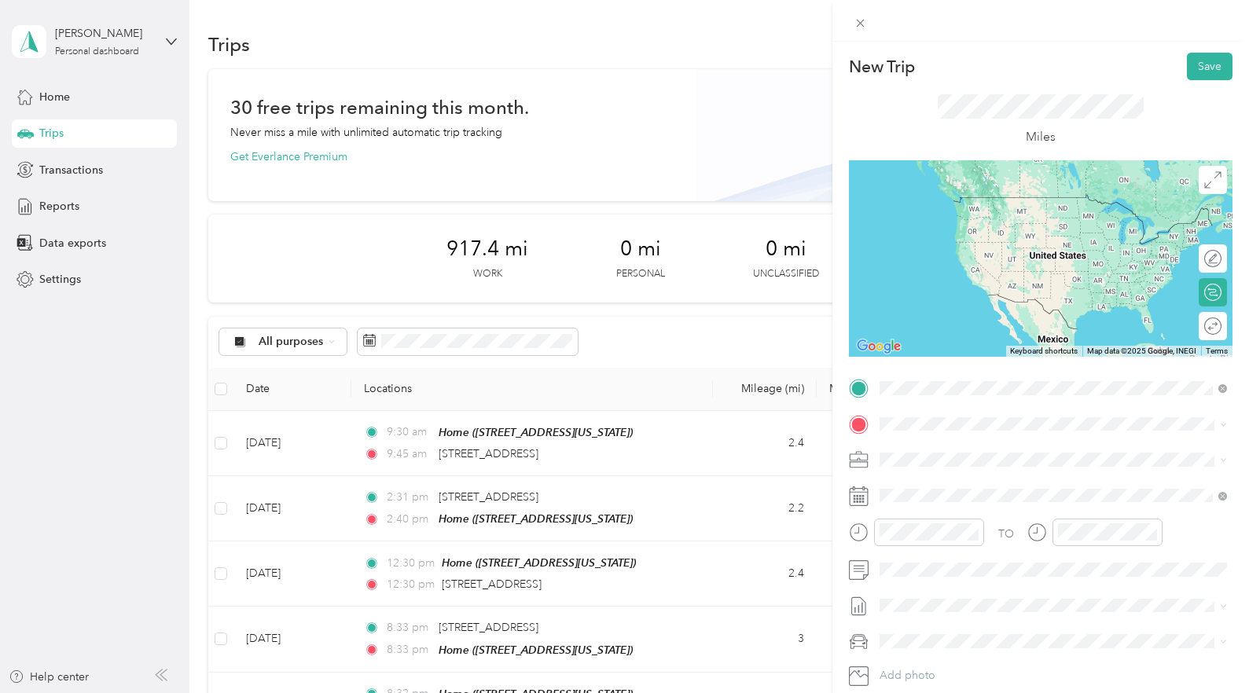
click at [949, 452] on span "[STREET_ADDRESS][US_STATE]" at bounding box center [987, 445] width 157 height 14
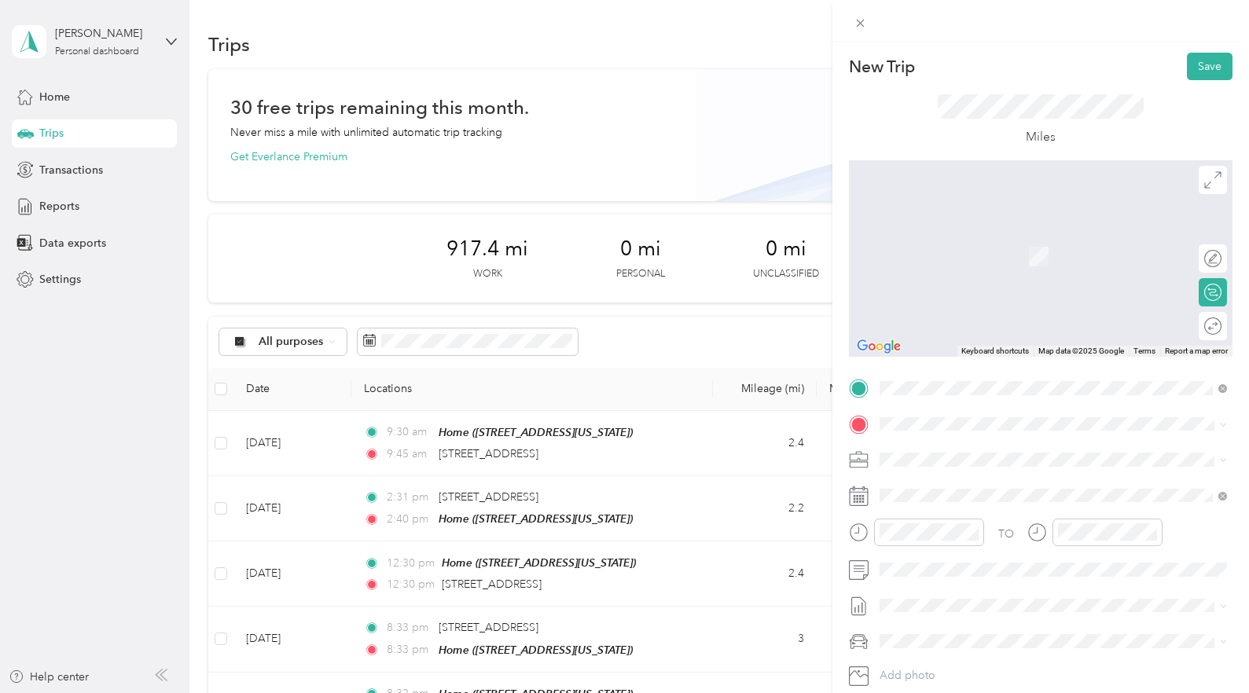
click at [934, 505] on span "[STREET_ADDRESS][US_STATE]" at bounding box center [987, 503] width 157 height 13
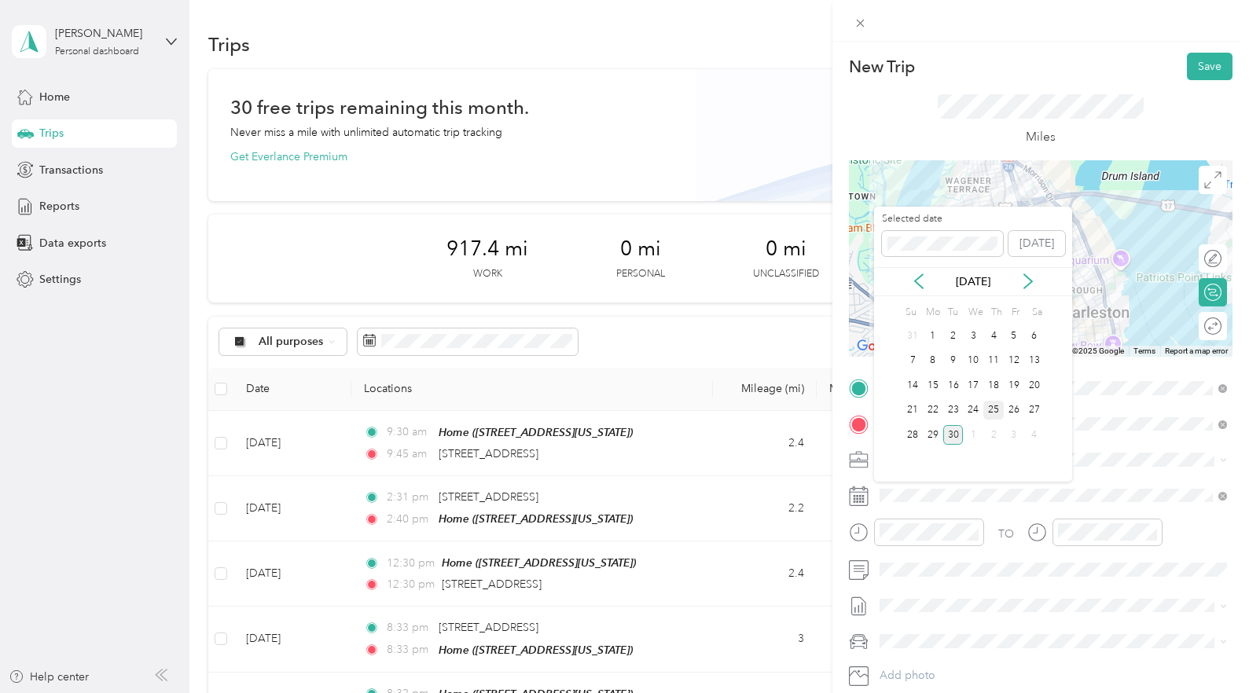
click at [994, 406] on div "25" at bounding box center [993, 411] width 20 height 20
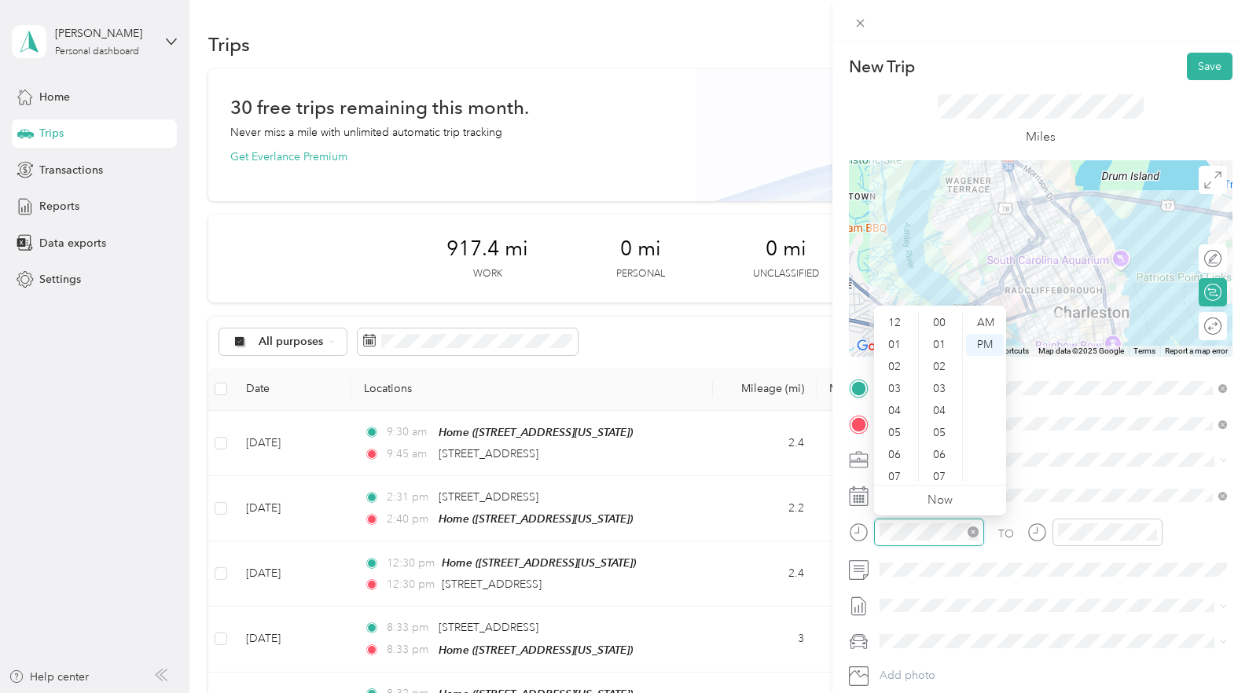
scroll to position [94, 0]
click at [901, 420] on div "09" at bounding box center [896, 427] width 38 height 22
click at [940, 480] on div "45" at bounding box center [941, 480] width 38 height 22
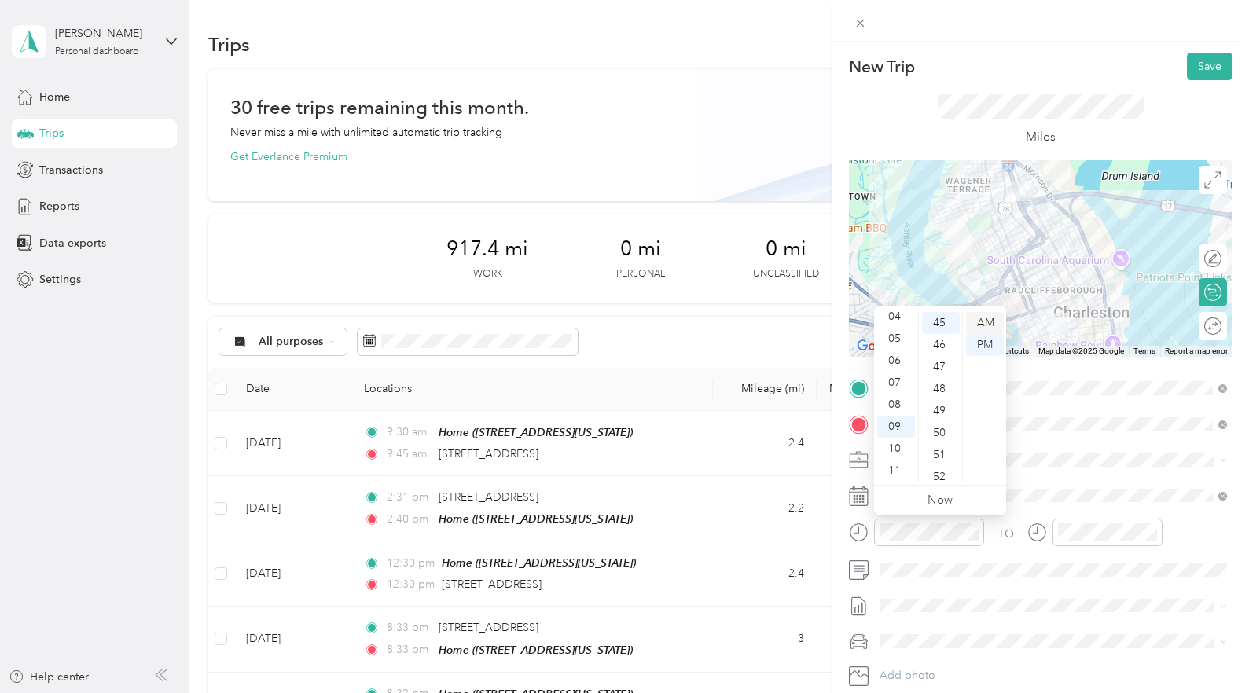
click at [981, 320] on div "AM" at bounding box center [985, 323] width 38 height 22
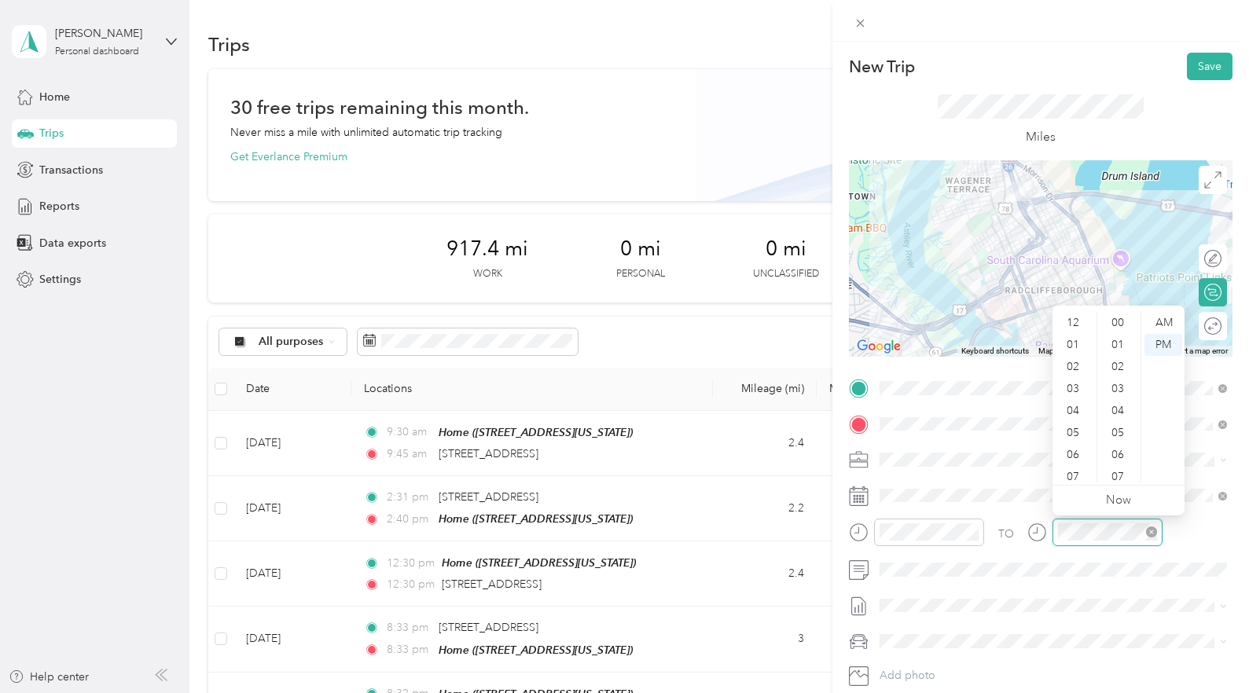
scroll to position [94, 0]
click at [1071, 428] on div "09" at bounding box center [1075, 427] width 38 height 22
click at [1116, 472] on div "55" at bounding box center [1119, 480] width 38 height 22
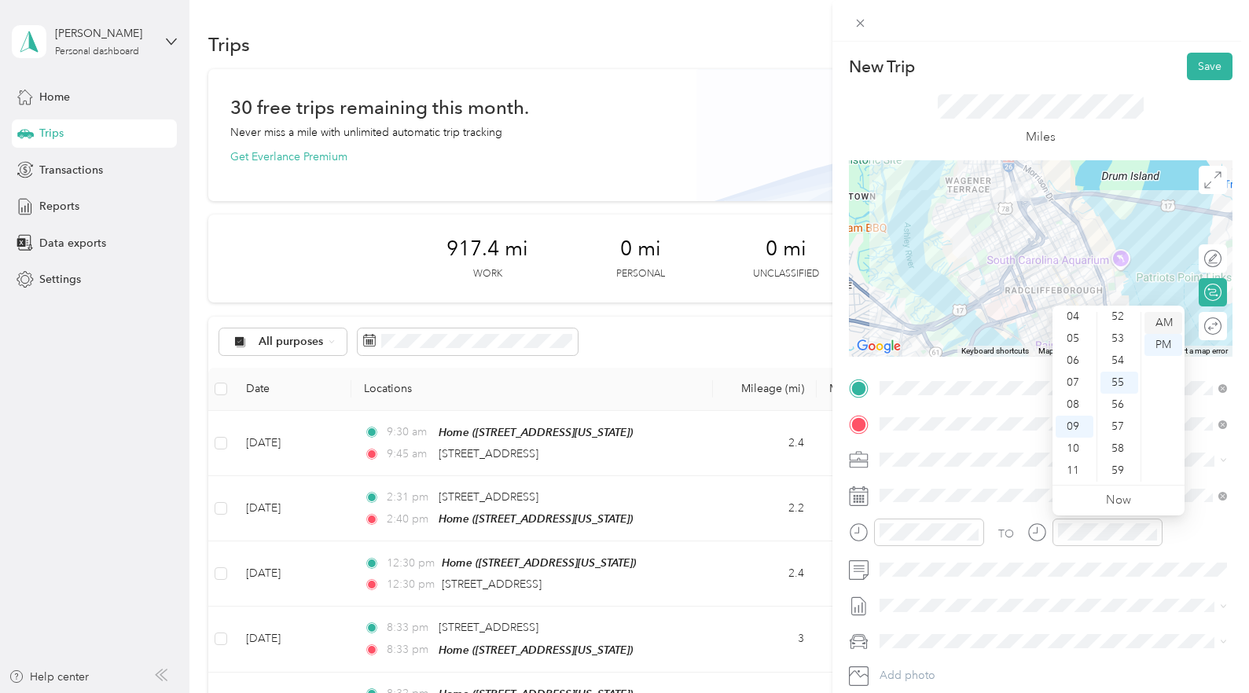
click at [1158, 323] on div "AM" at bounding box center [1163, 323] width 38 height 22
click at [930, 665] on span "Volkswagen Tiguan" at bounding box center [933, 669] width 96 height 13
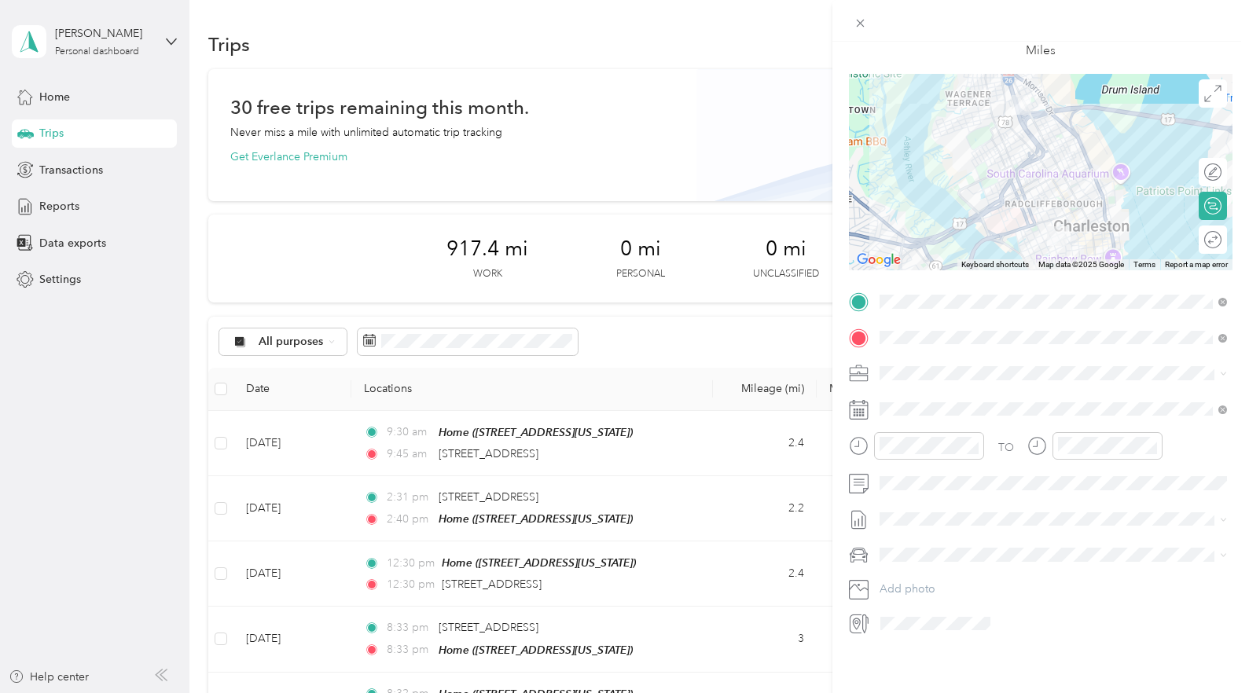
scroll to position [0, 0]
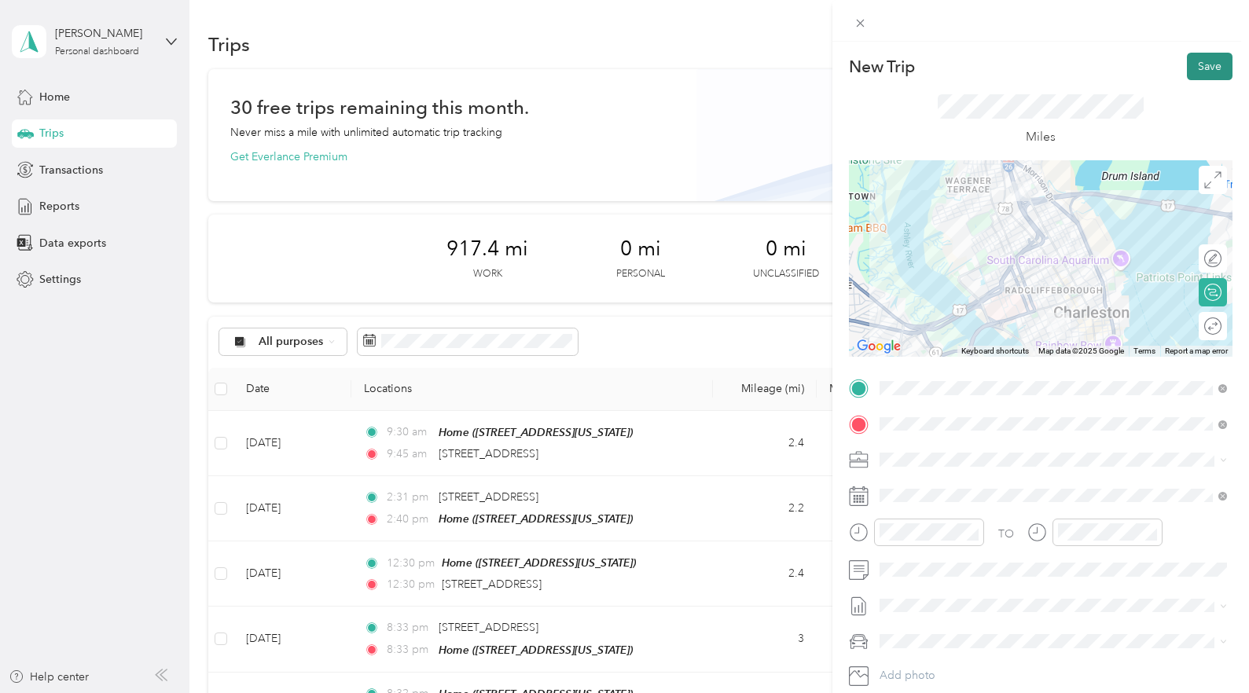
click at [1209, 63] on button "Save" at bounding box center [1210, 67] width 46 height 28
